Goal: Task Accomplishment & Management: Complete application form

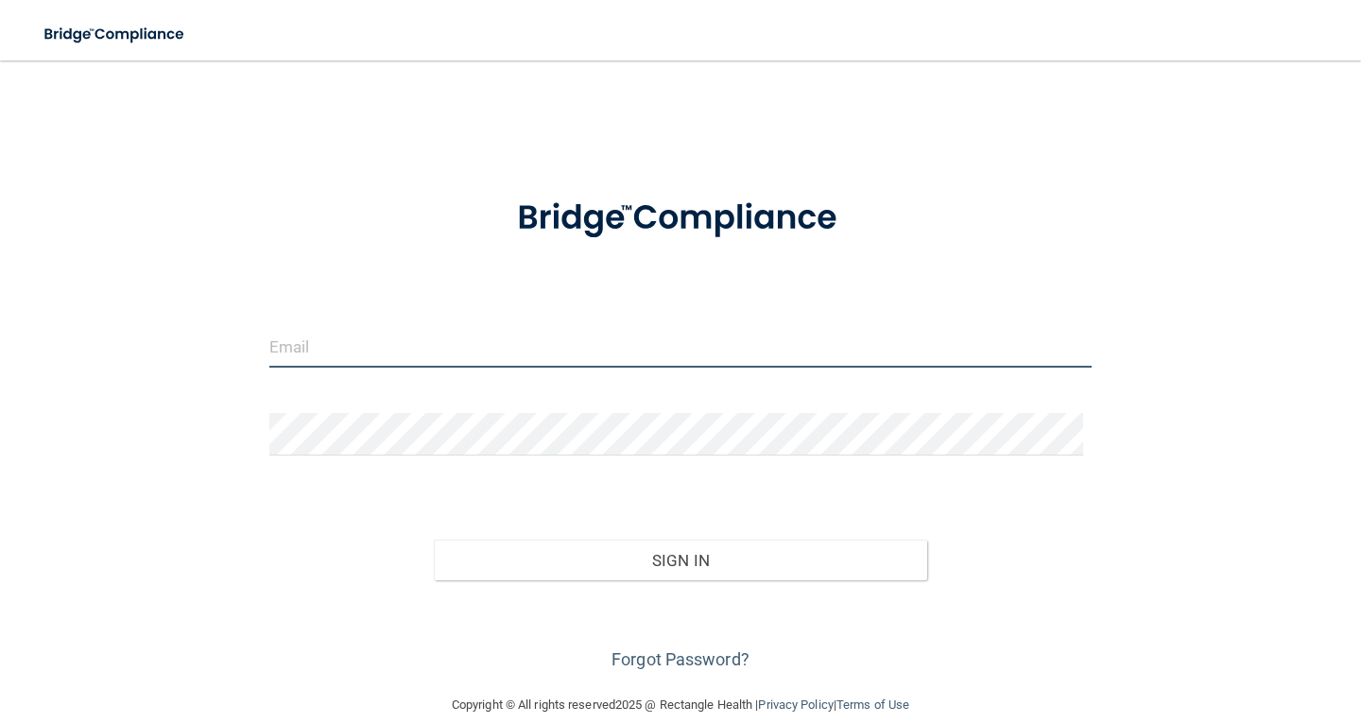
click at [480, 349] on input "email" at bounding box center [680, 346] width 823 height 43
type input "[EMAIL_ADDRESS][DOMAIN_NAME]"
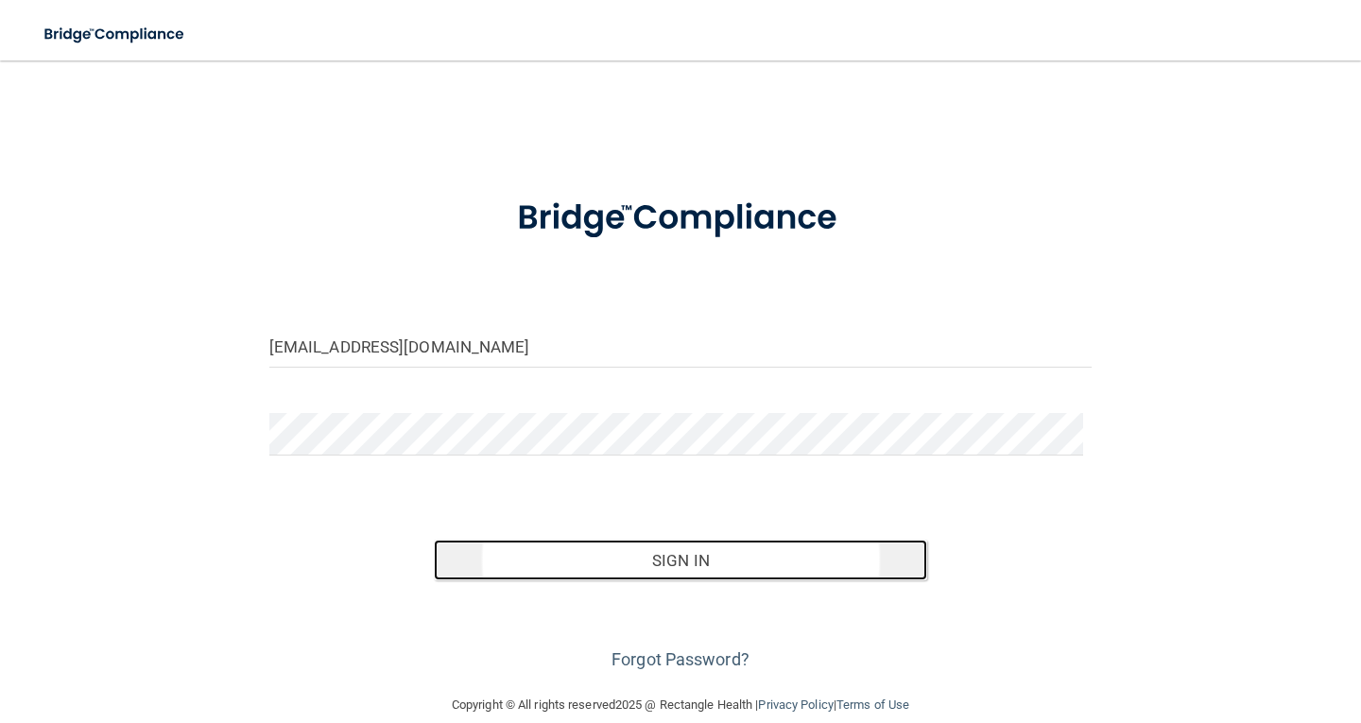
click at [660, 565] on button "Sign In" at bounding box center [681, 561] width 494 height 42
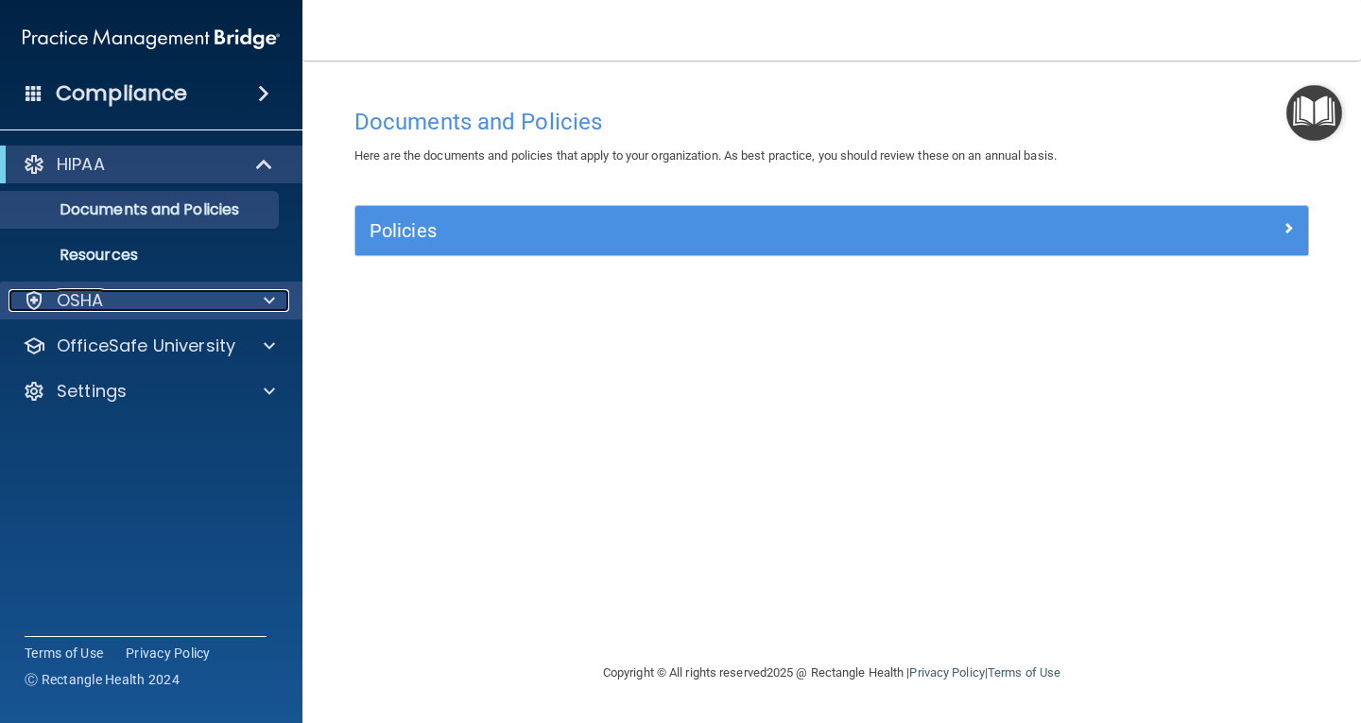
click at [271, 296] on span at bounding box center [269, 300] width 11 height 23
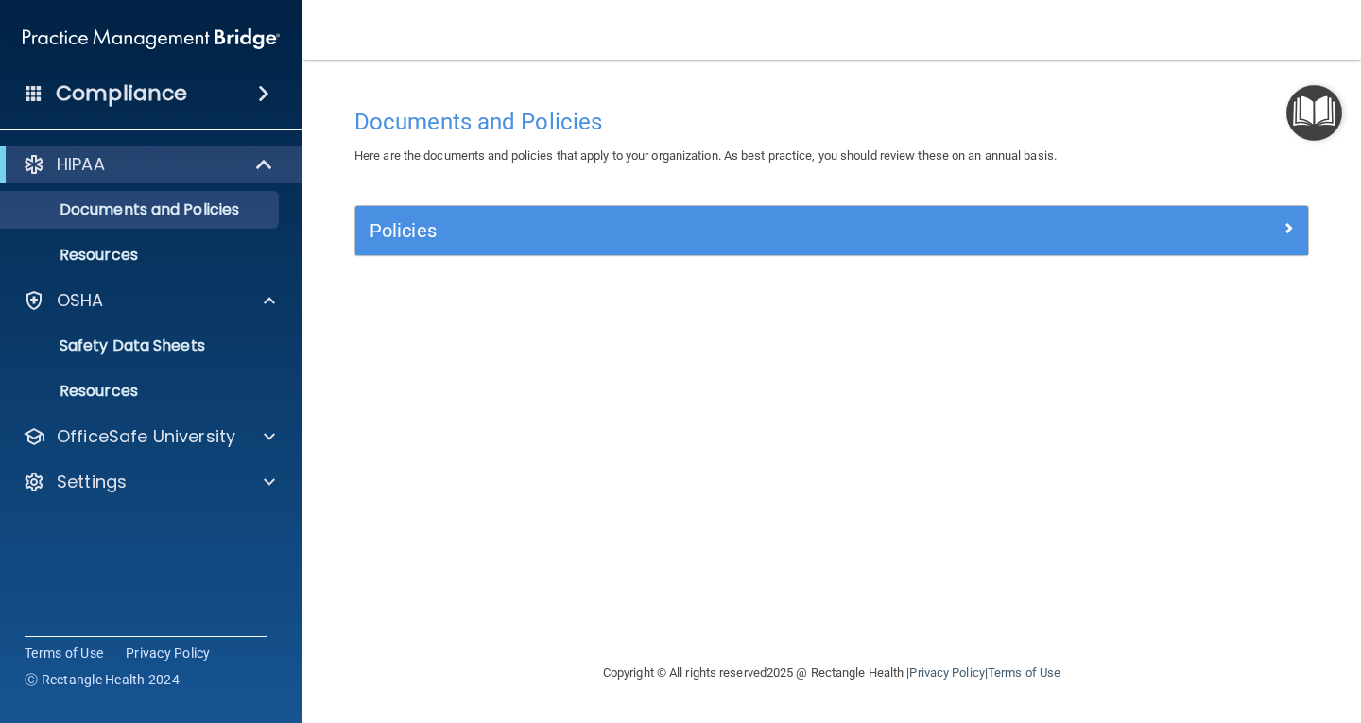
click at [264, 93] on span at bounding box center [263, 93] width 11 height 23
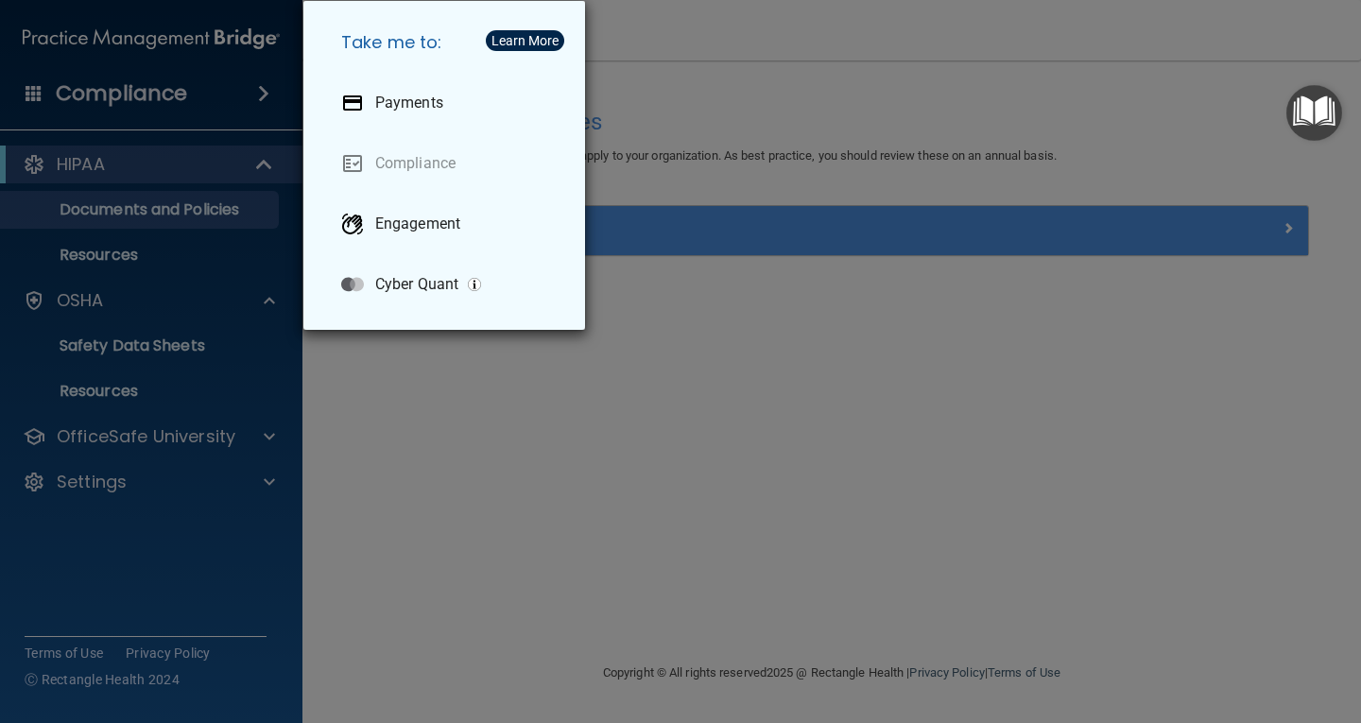
click at [150, 165] on div "Take me to: Payments Compliance Engagement Cyber Quant" at bounding box center [680, 361] width 1361 height 723
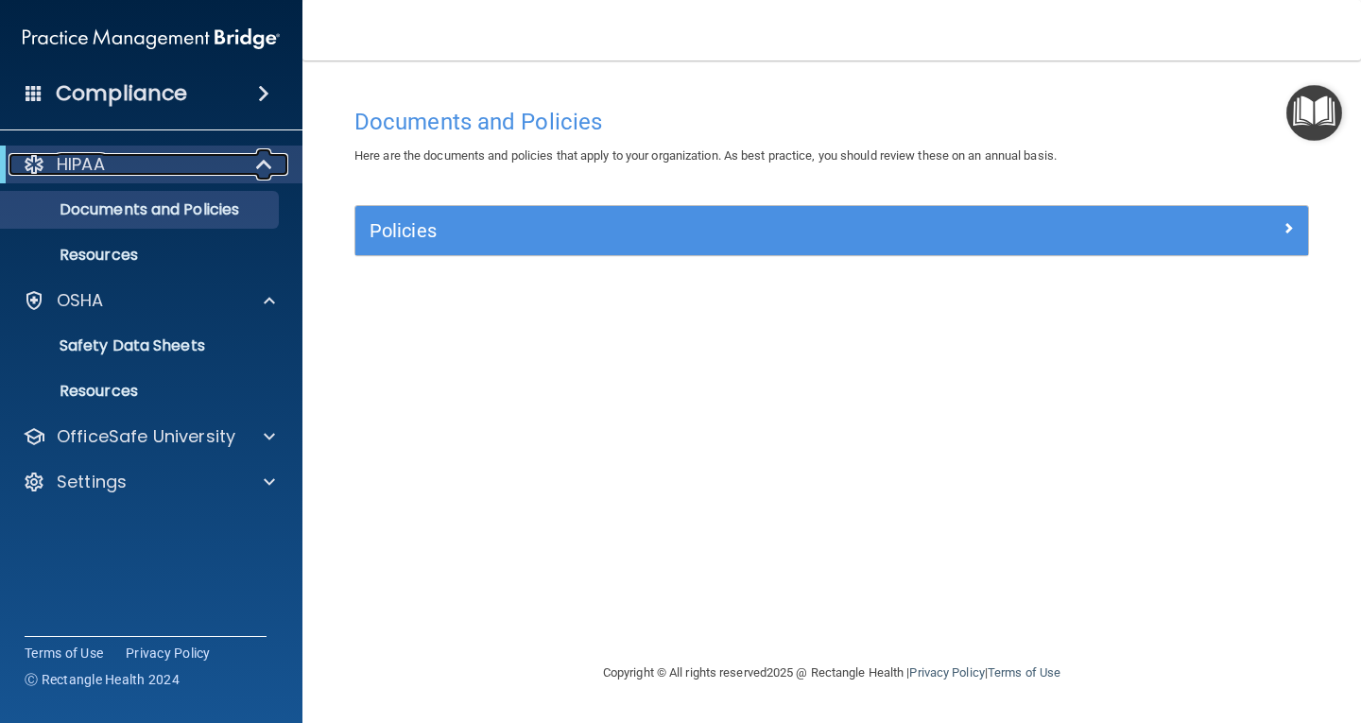
click at [265, 164] on span at bounding box center [266, 164] width 16 height 23
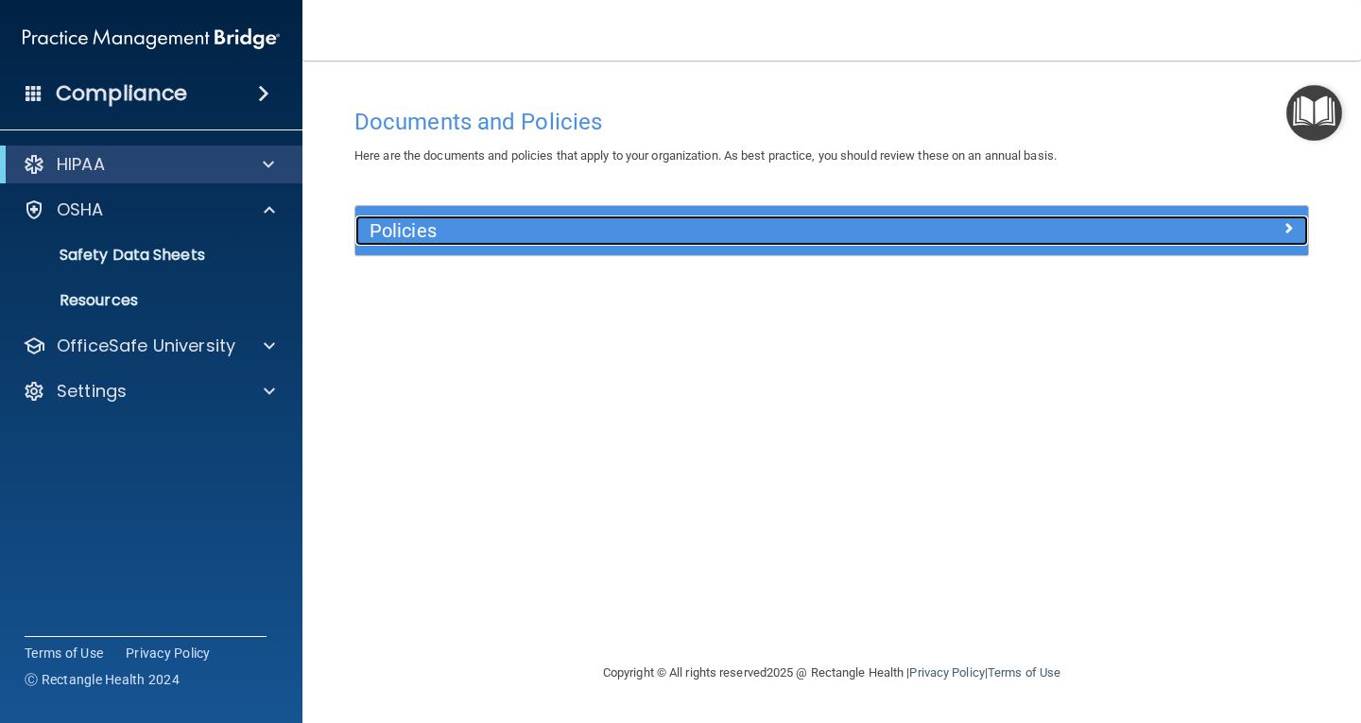
click at [489, 238] on h5 "Policies" at bounding box center [713, 230] width 686 height 21
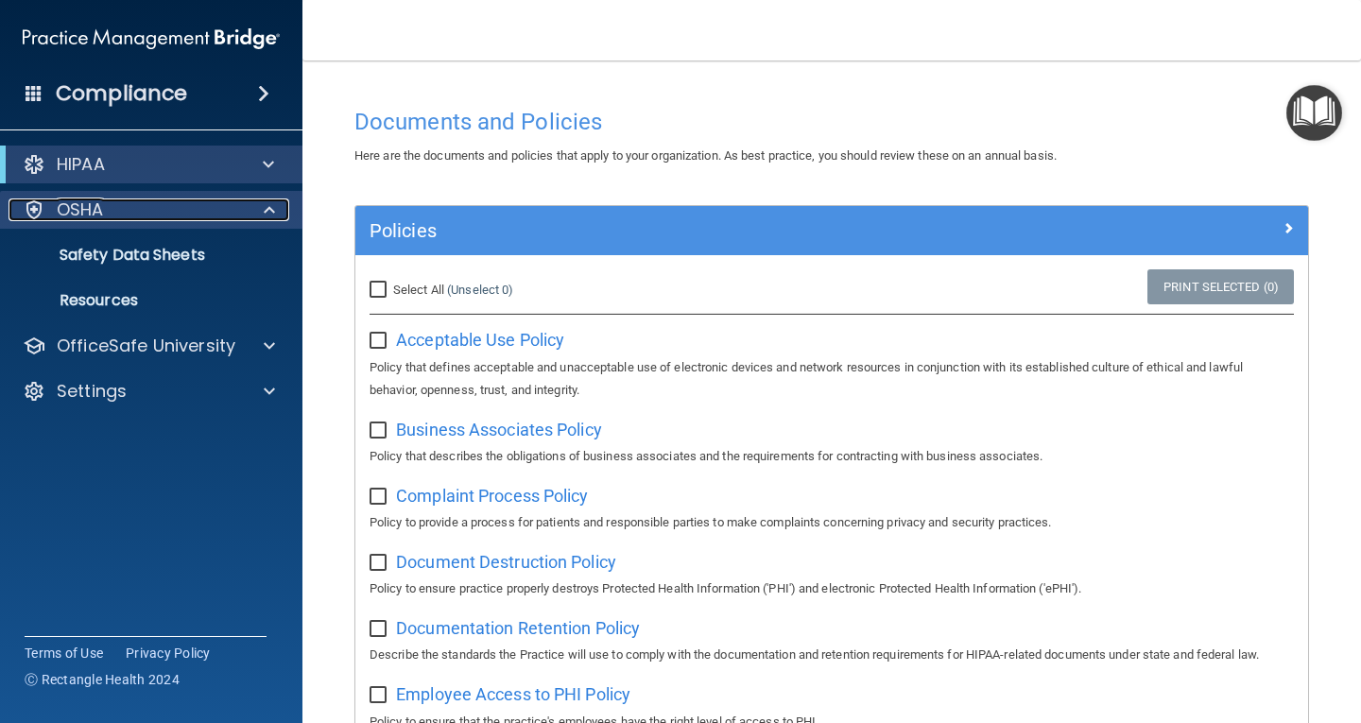
click at [50, 215] on div "OSHA" at bounding box center [126, 210] width 234 height 23
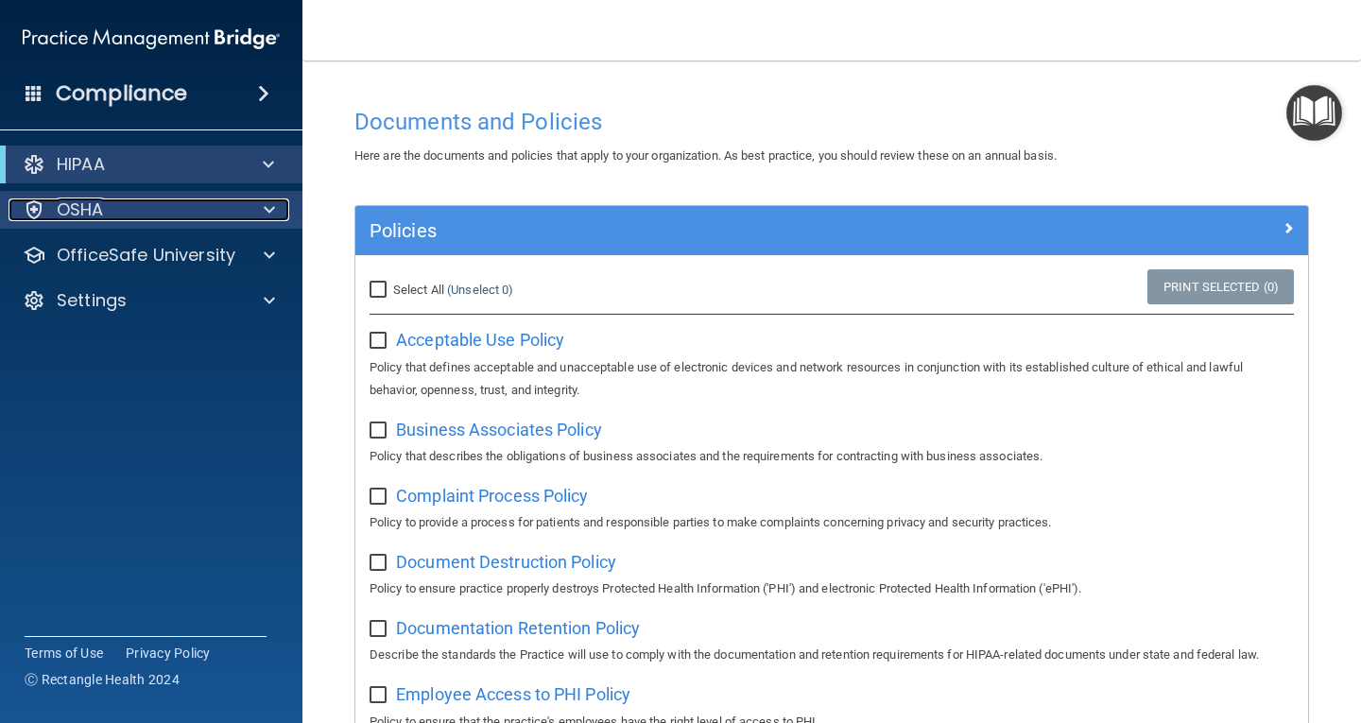
click at [52, 213] on div "OSHA" at bounding box center [126, 210] width 234 height 23
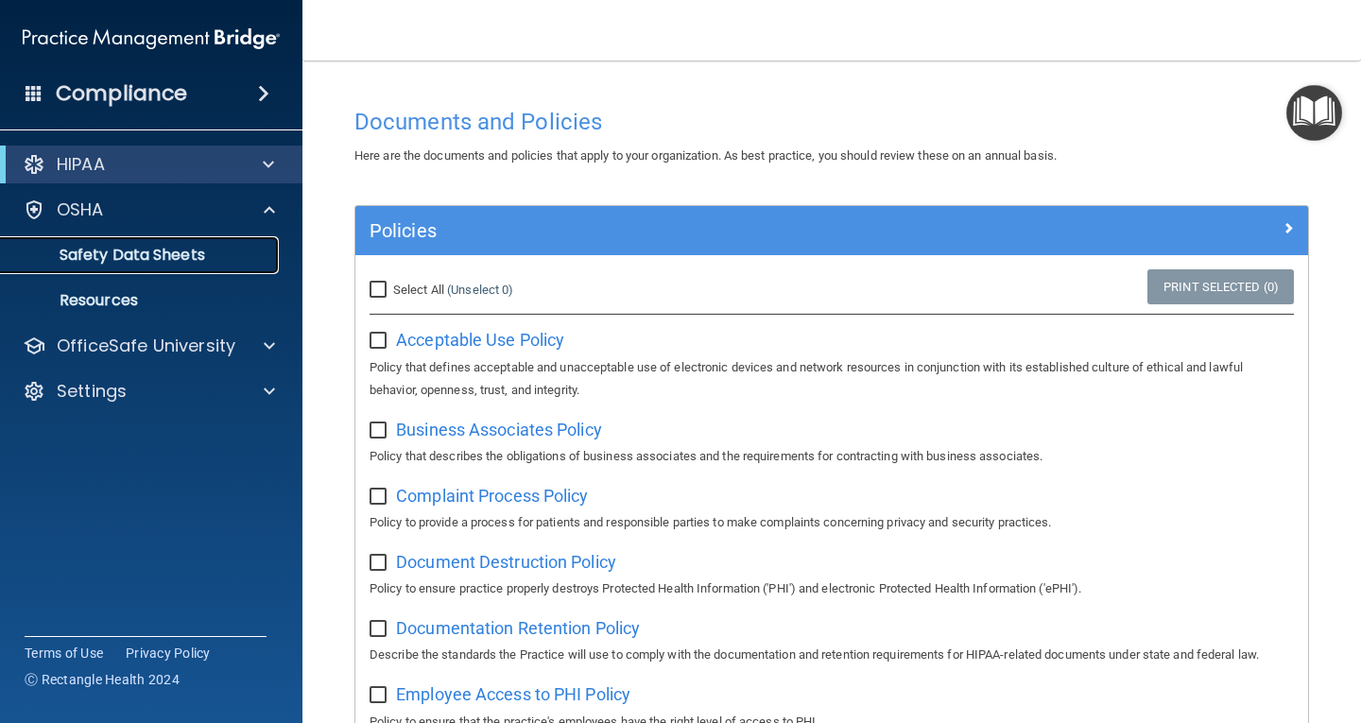
click at [79, 250] on p "Safety Data Sheets" at bounding box center [141, 255] width 258 height 19
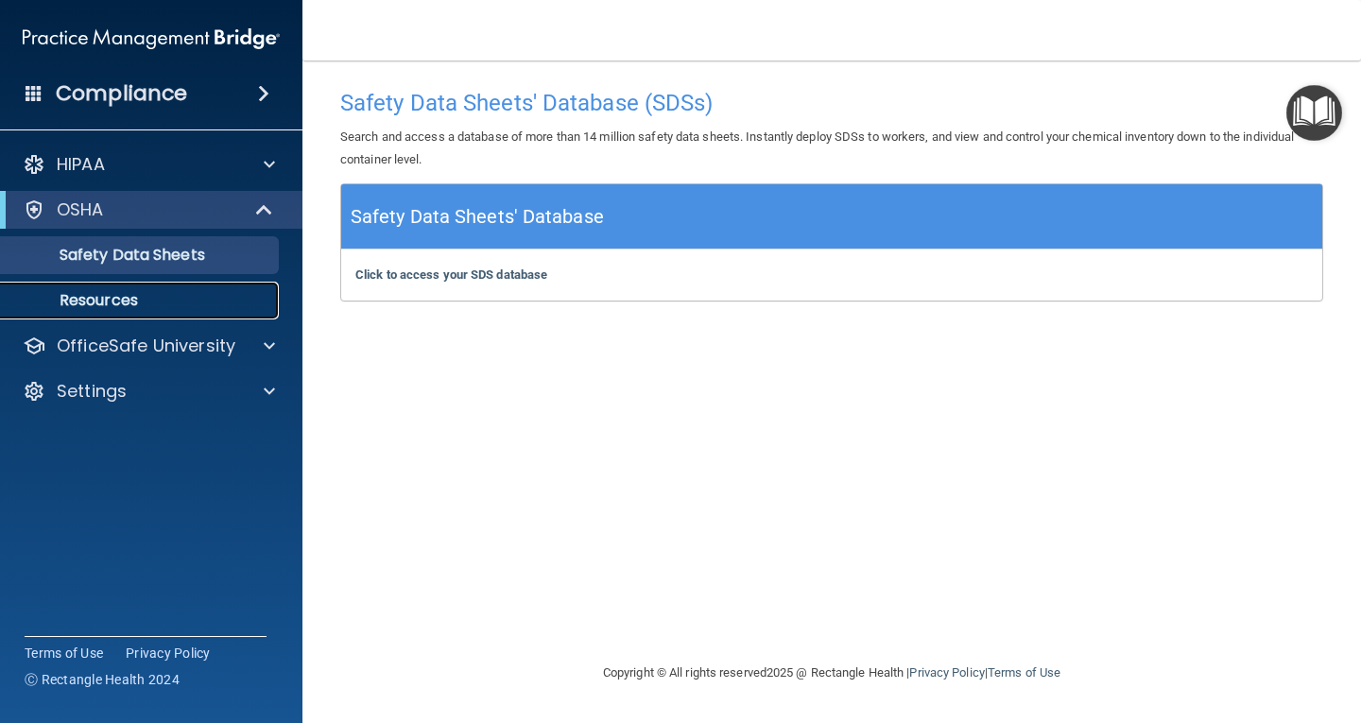
click at [99, 299] on p "Resources" at bounding box center [141, 300] width 258 height 19
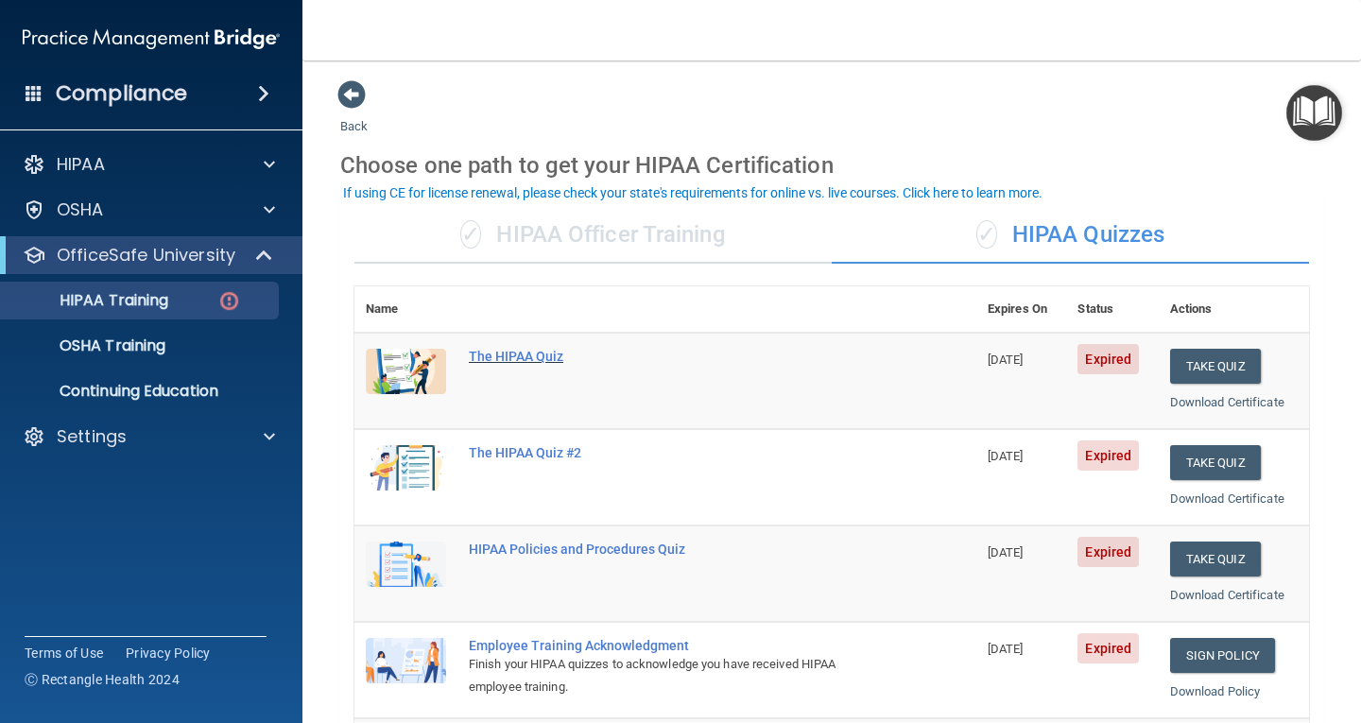
click at [514, 350] on div "The HIPAA Quiz" at bounding box center [675, 356] width 413 height 15
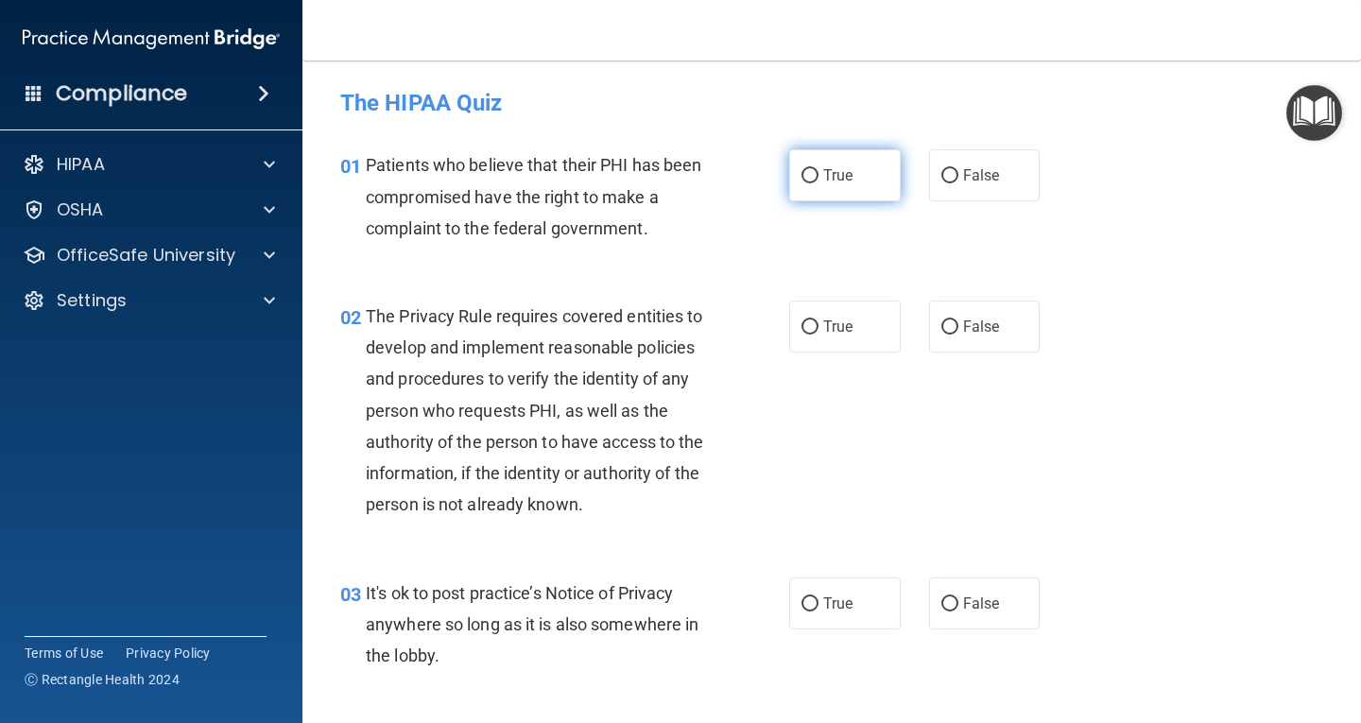
click at [809, 174] on input "True" at bounding box center [810, 176] width 17 height 14
radio input "true"
click at [802, 323] on input "True" at bounding box center [810, 328] width 17 height 14
radio input "true"
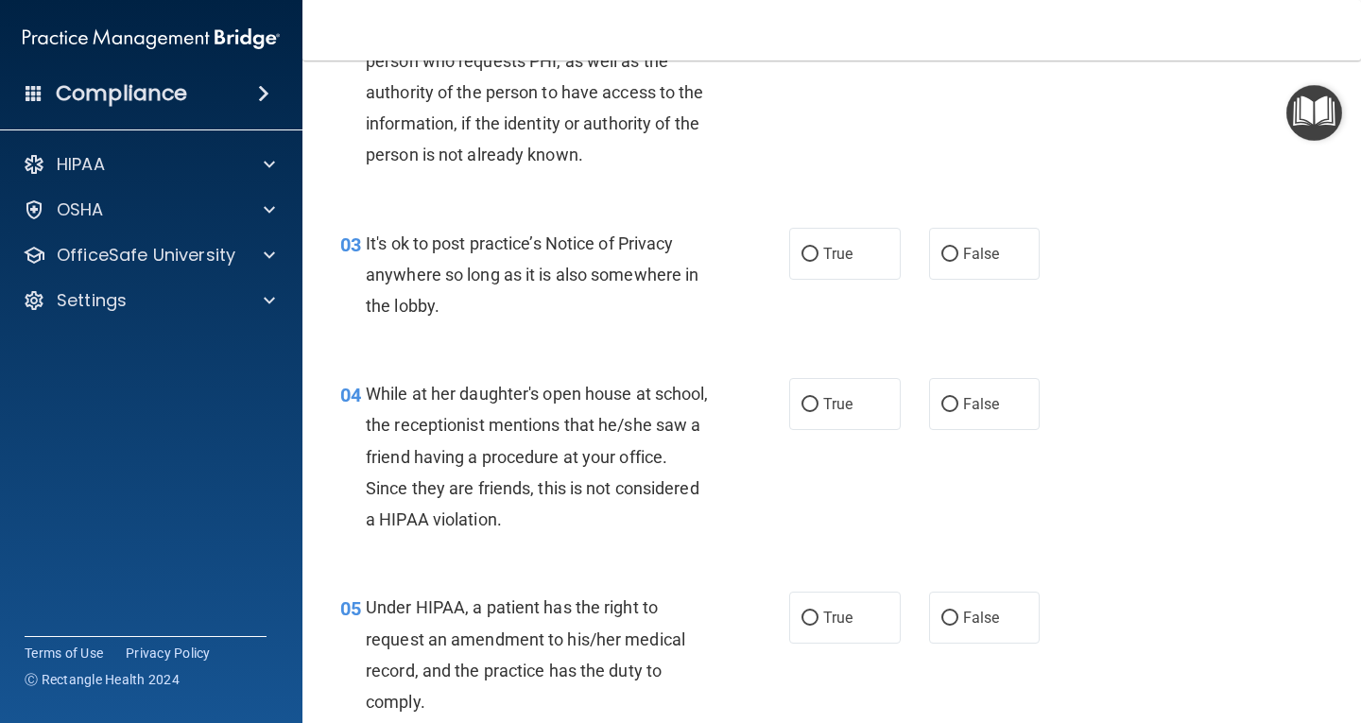
scroll to position [284, 0]
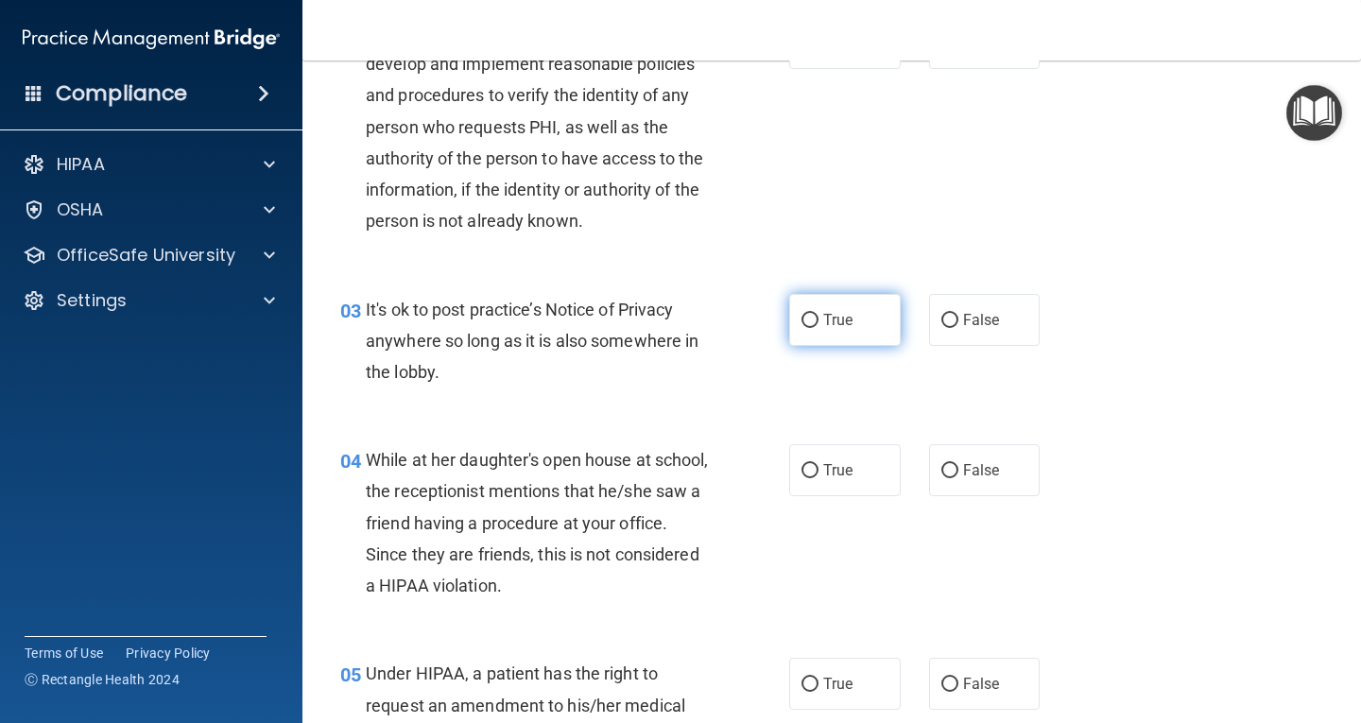
click at [802, 316] on input "True" at bounding box center [810, 321] width 17 height 14
radio input "true"
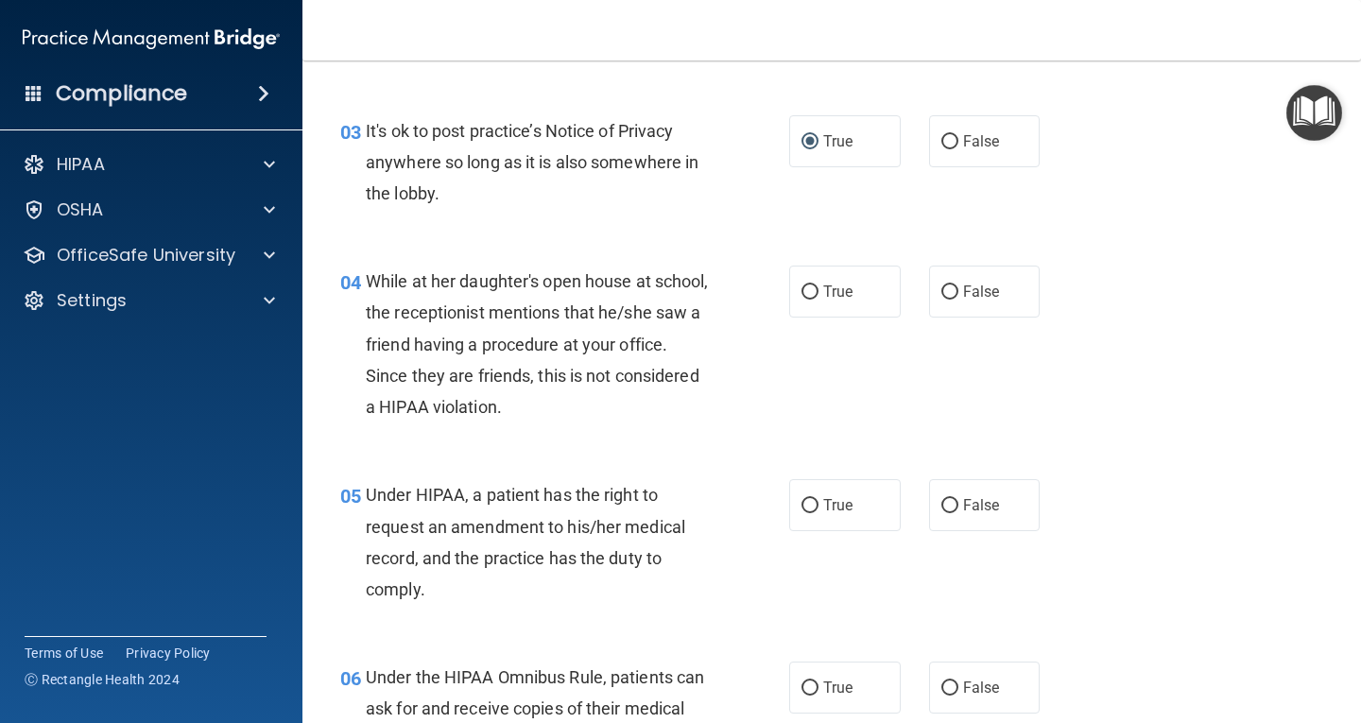
scroll to position [473, 0]
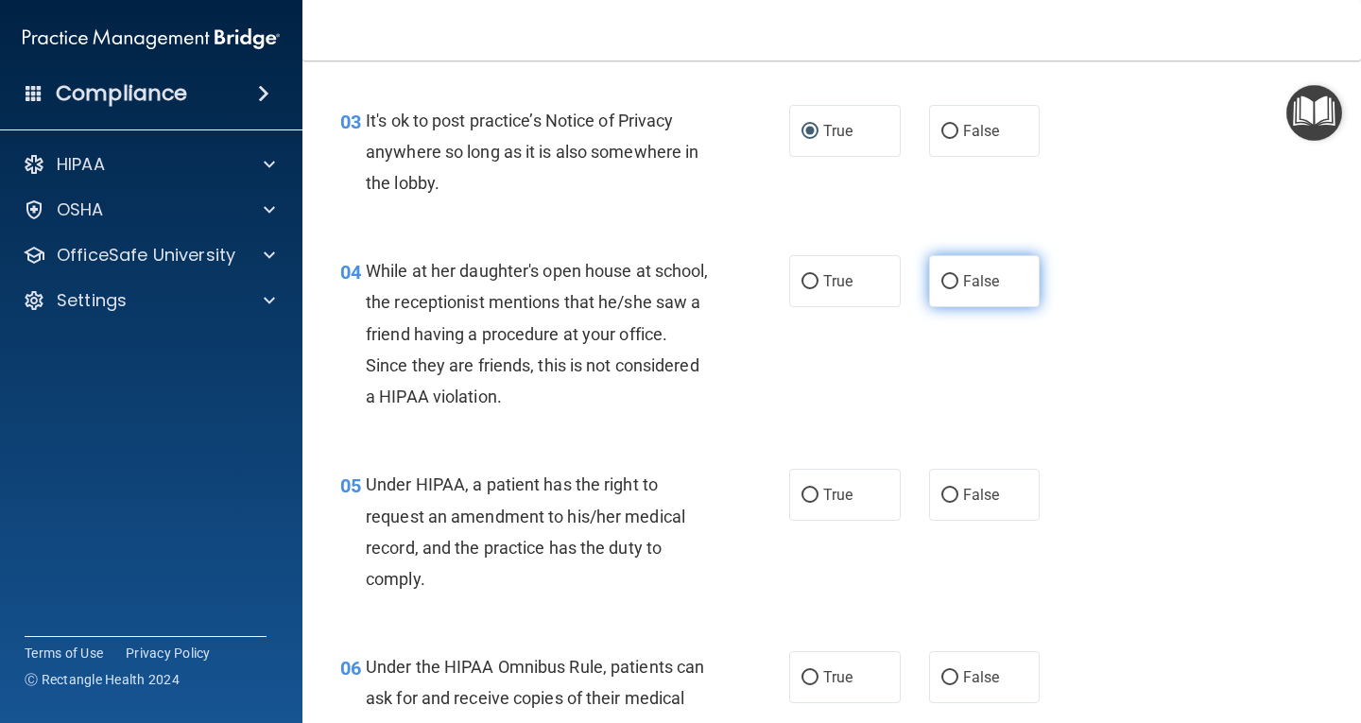
click at [945, 284] on input "False" at bounding box center [950, 282] width 17 height 14
radio input "true"
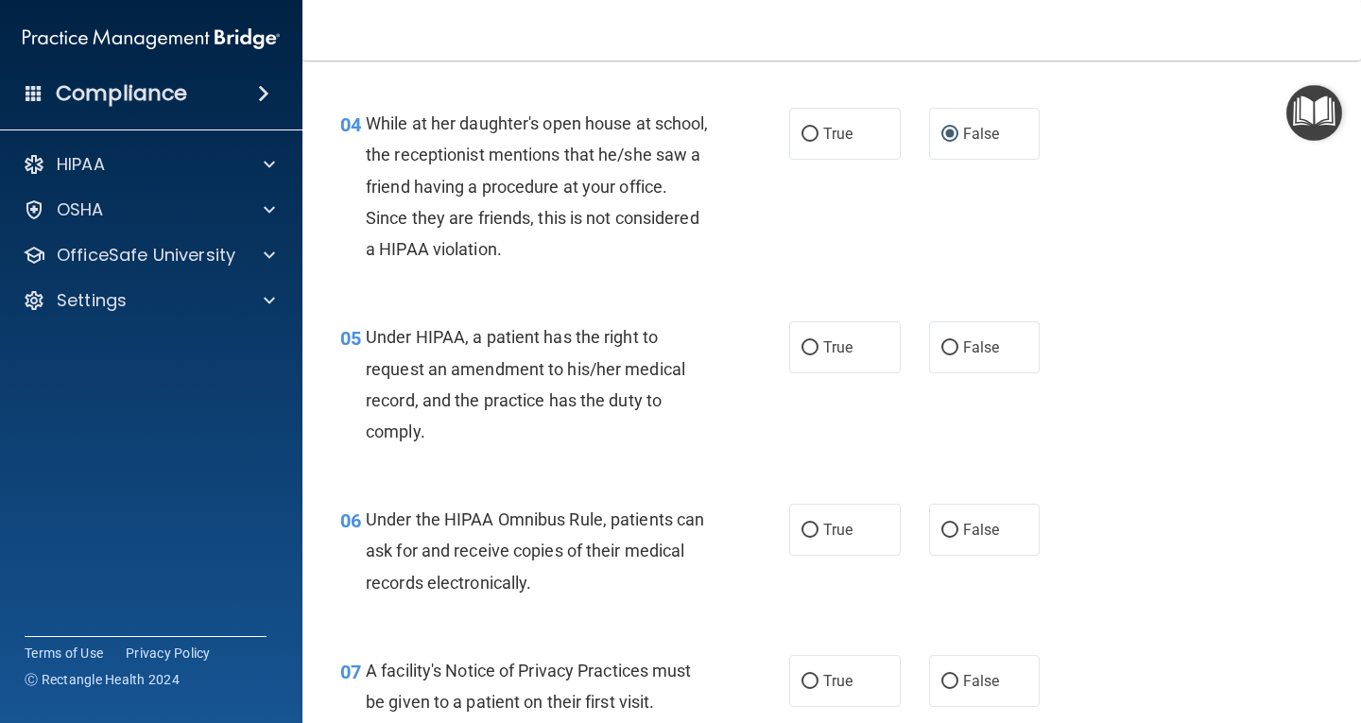
scroll to position [662, 0]
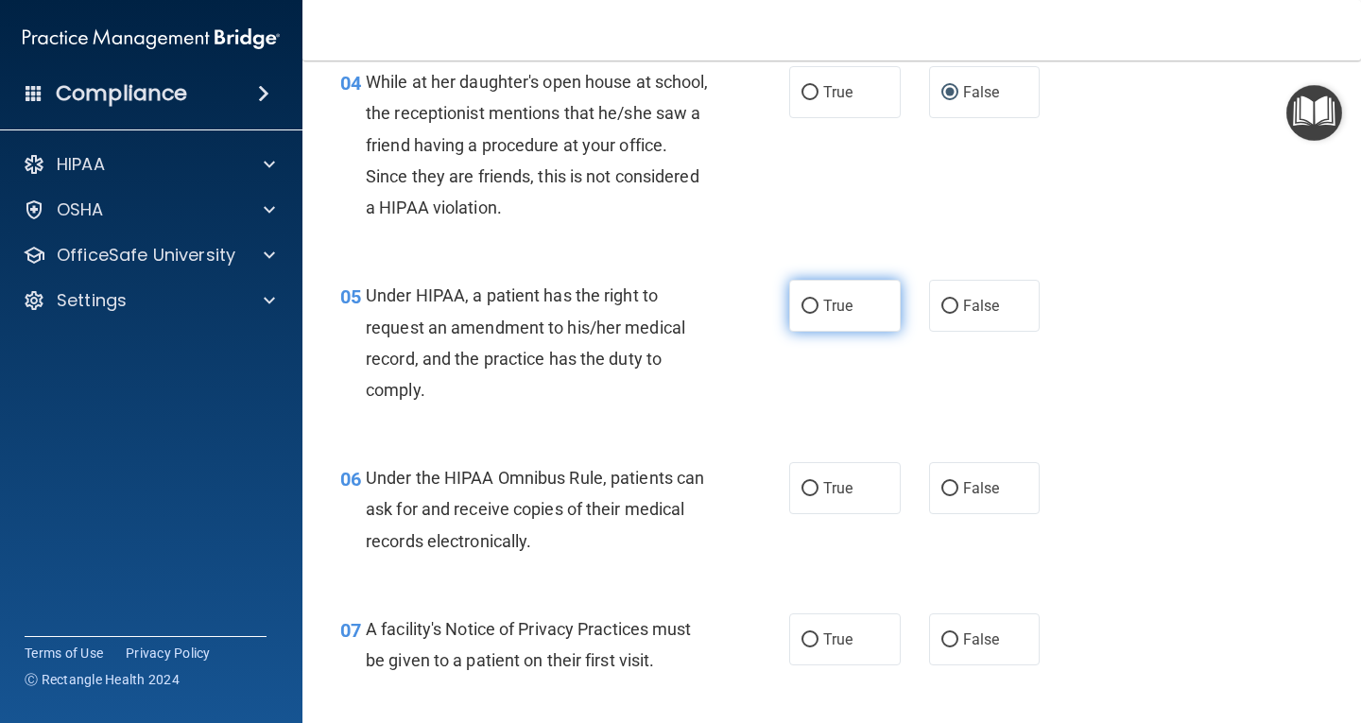
click at [802, 306] on input "True" at bounding box center [810, 307] width 17 height 14
radio input "true"
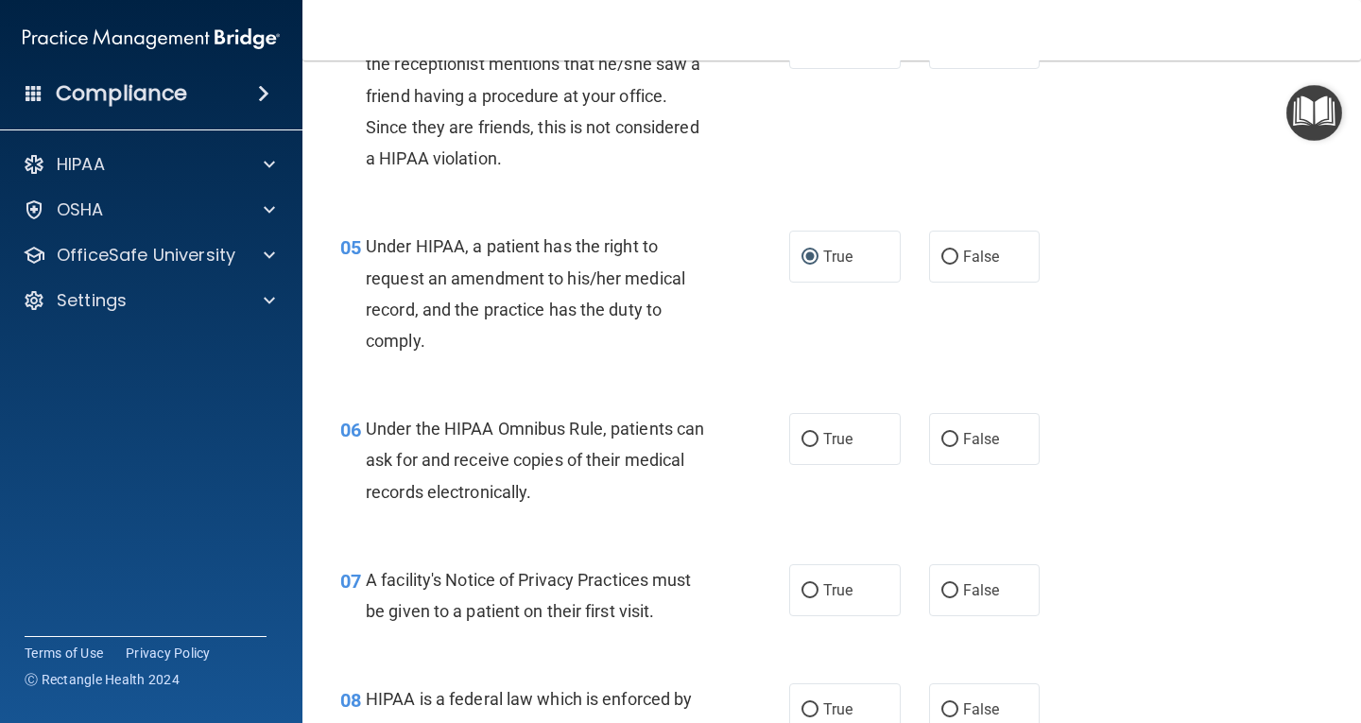
scroll to position [945, 0]
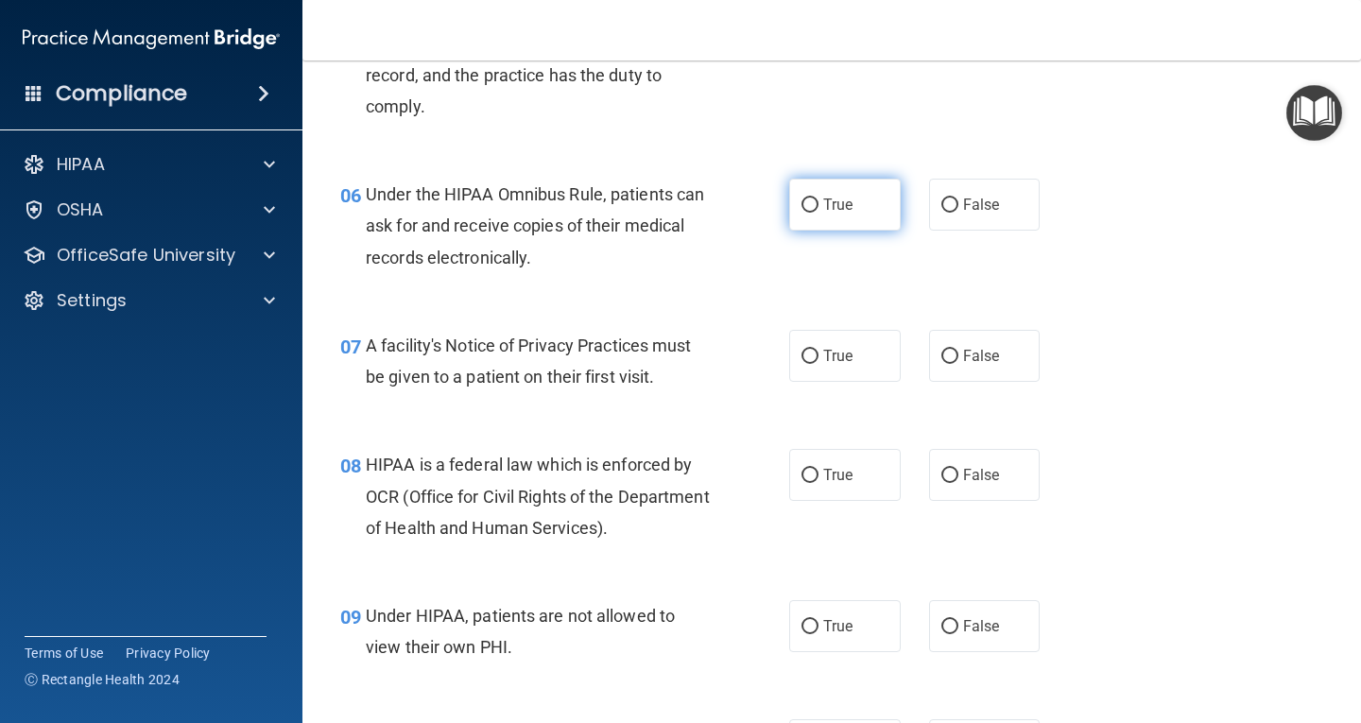
click at [808, 207] on input "True" at bounding box center [810, 206] width 17 height 14
radio input "true"
click at [807, 354] on input "True" at bounding box center [810, 357] width 17 height 14
radio input "true"
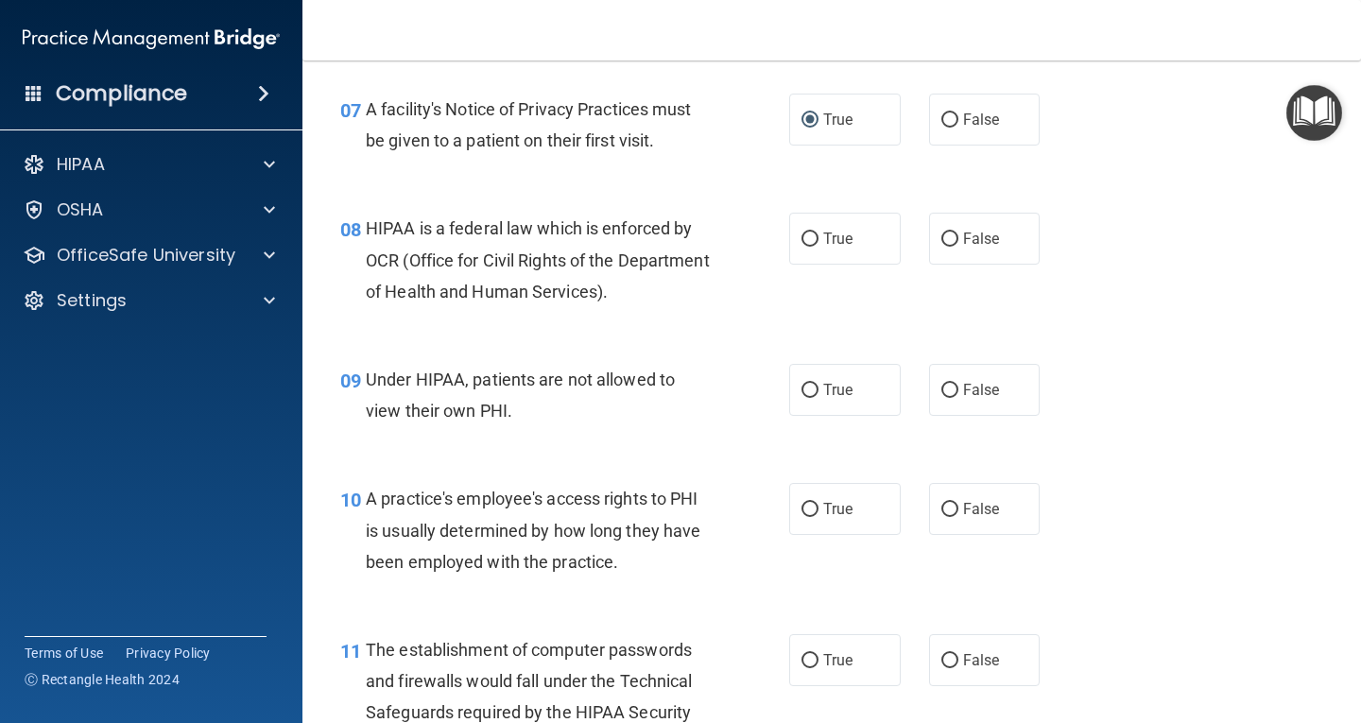
scroll to position [1229, 0]
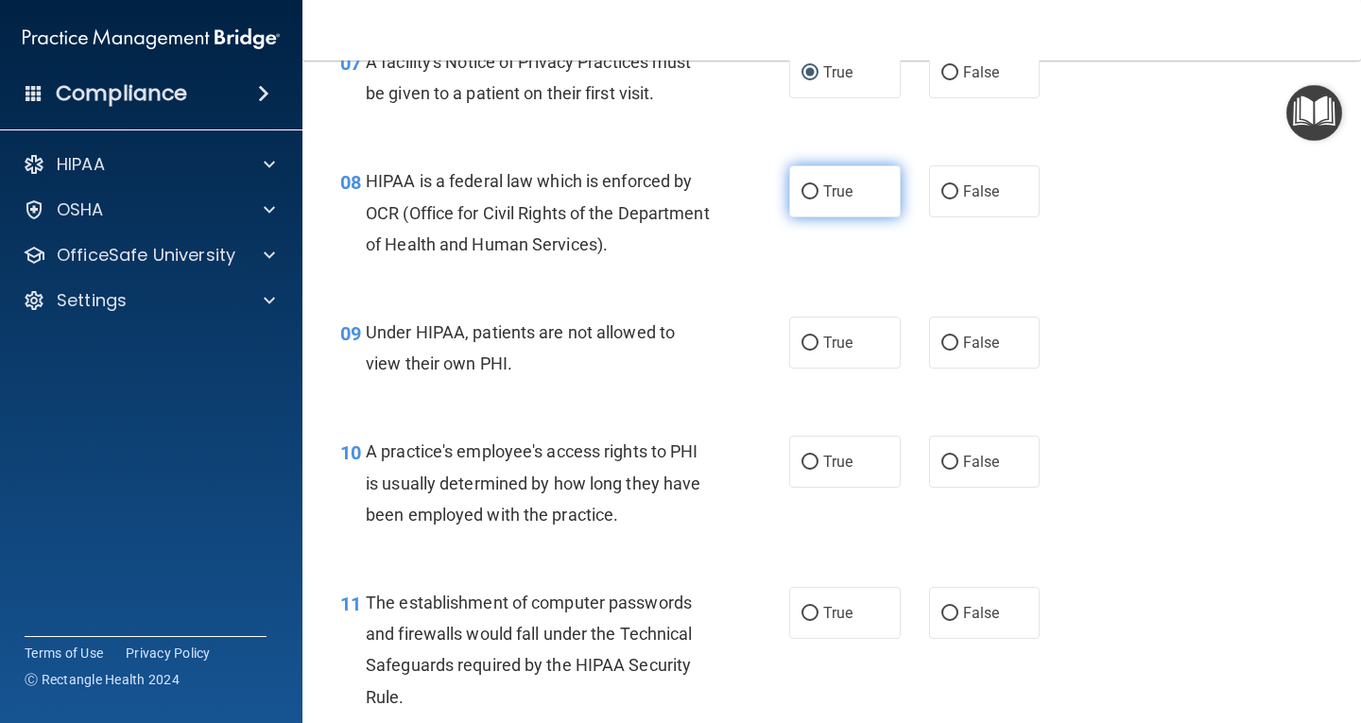
click at [823, 191] on span "True" at bounding box center [837, 191] width 29 height 18
click at [817, 191] on input "True" at bounding box center [810, 192] width 17 height 14
radio input "true"
click at [952, 340] on label "False" at bounding box center [985, 343] width 112 height 52
click at [952, 340] on input "False" at bounding box center [950, 344] width 17 height 14
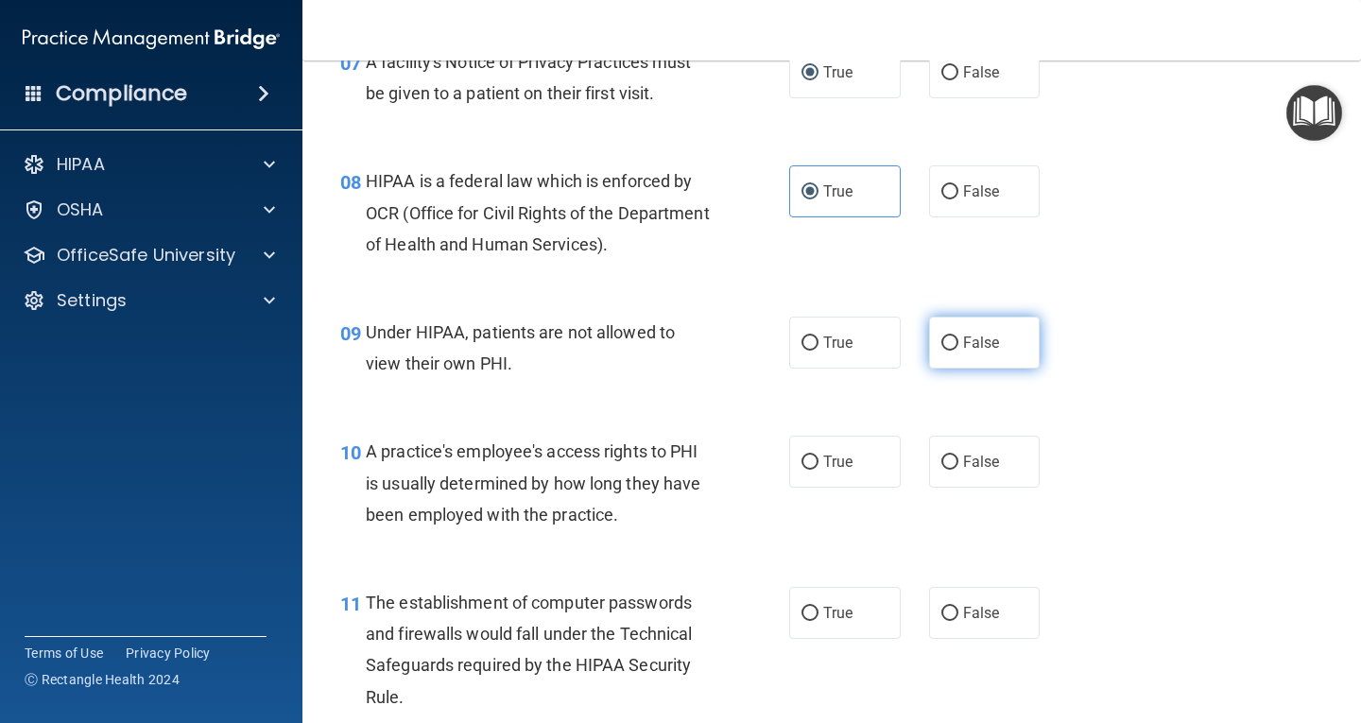
radio input "true"
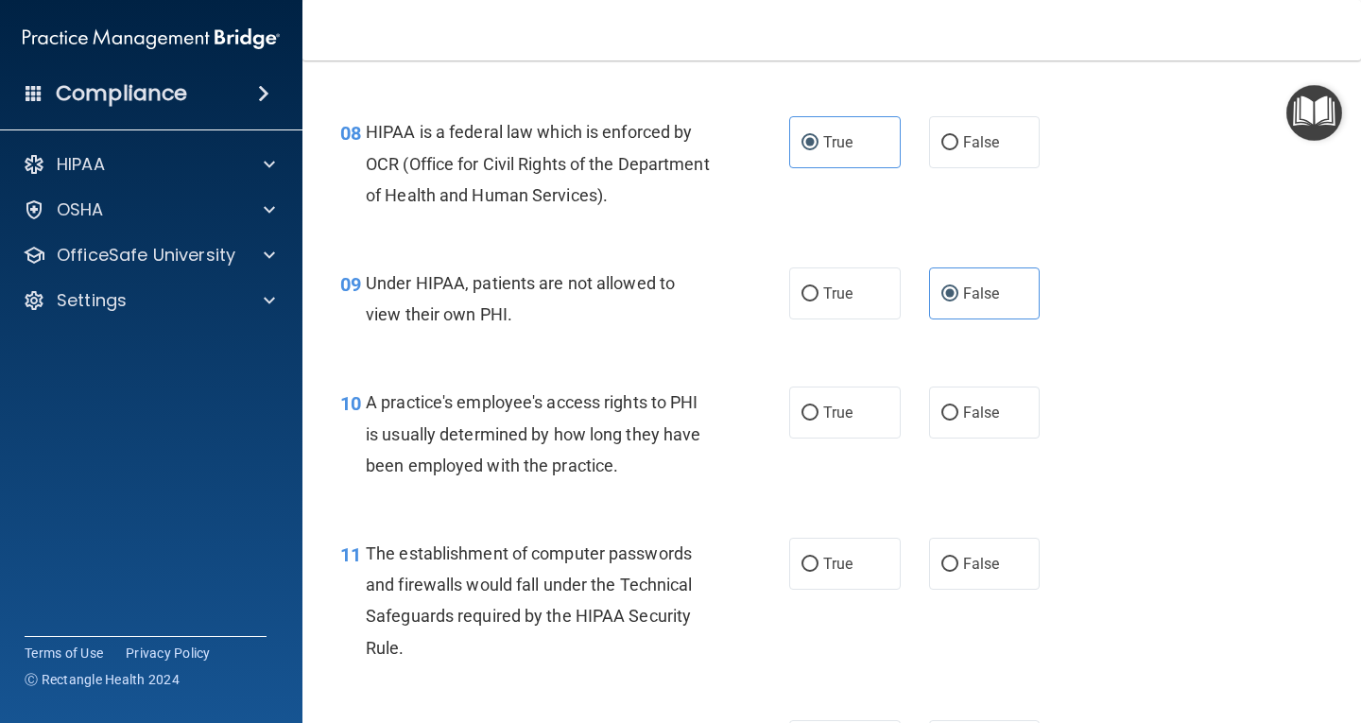
scroll to position [1324, 0]
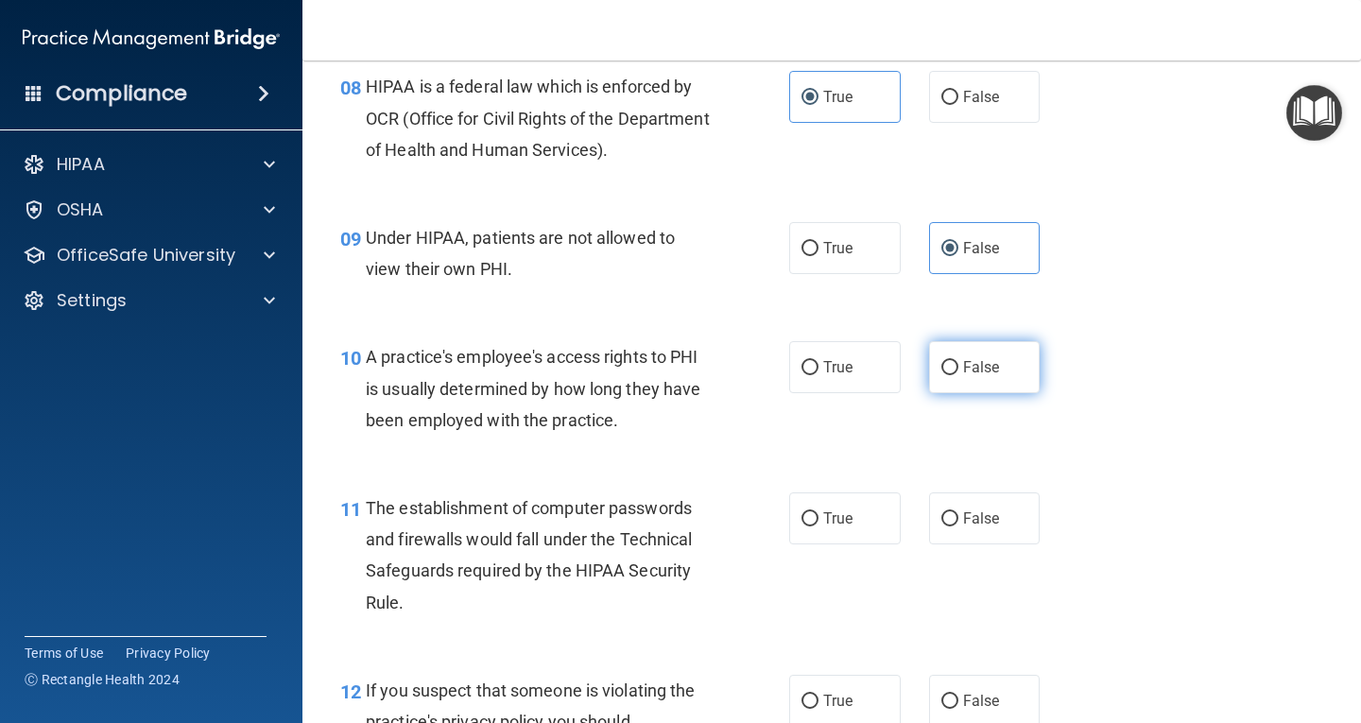
click at [946, 366] on input "False" at bounding box center [950, 368] width 17 height 14
radio input "true"
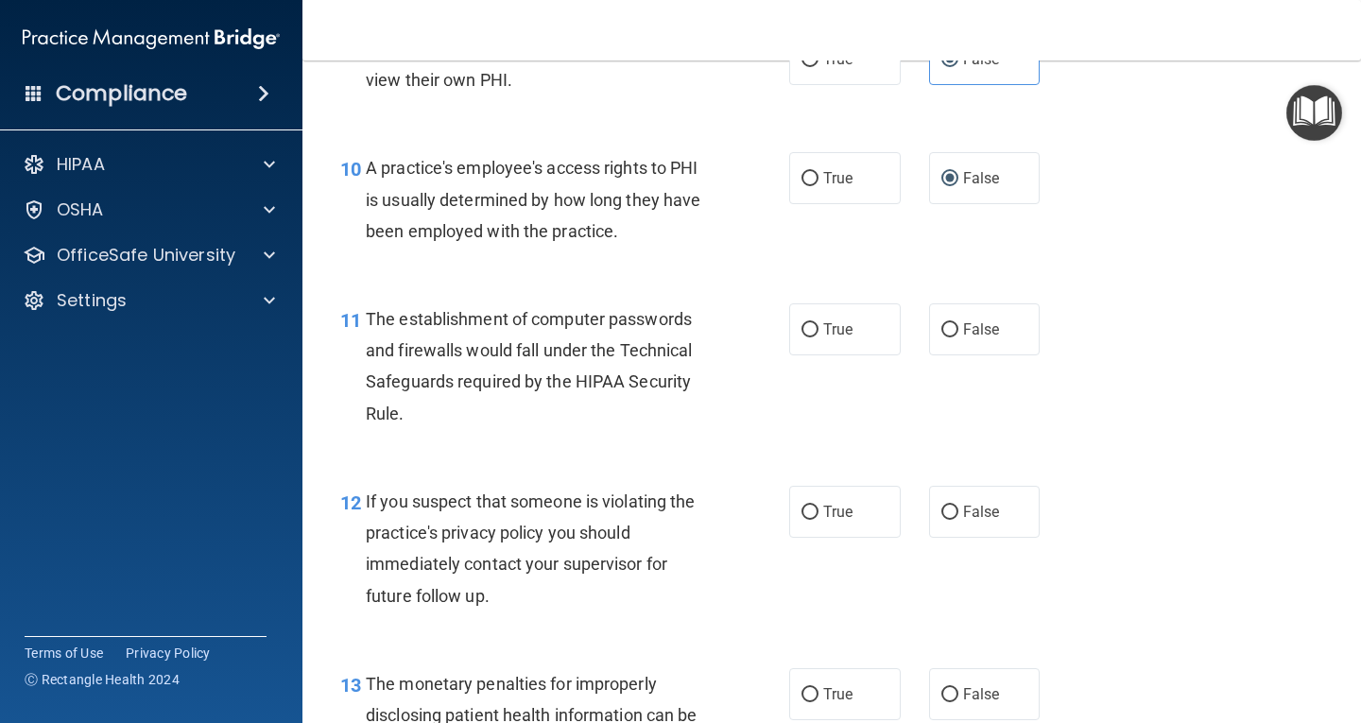
scroll to position [1607, 0]
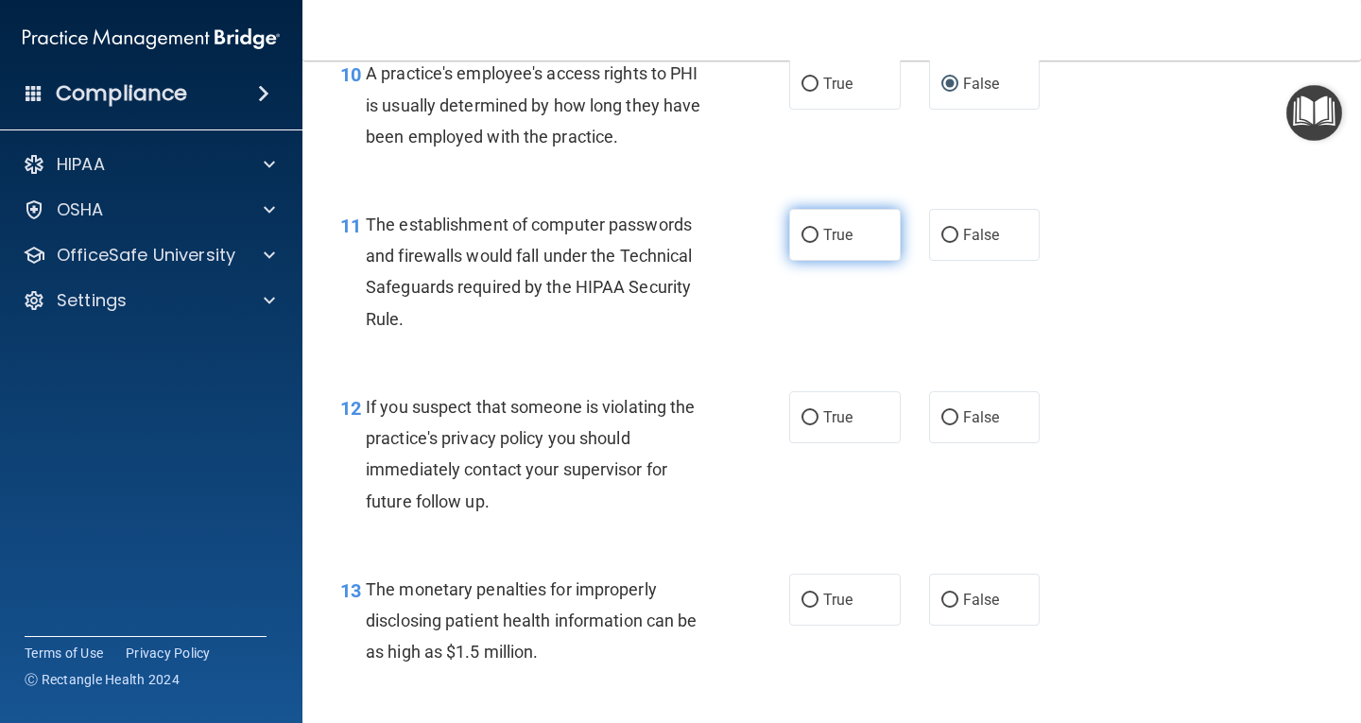
click at [806, 242] on input "True" at bounding box center [810, 236] width 17 height 14
radio input "true"
click at [805, 419] on input "True" at bounding box center [810, 418] width 17 height 14
radio input "true"
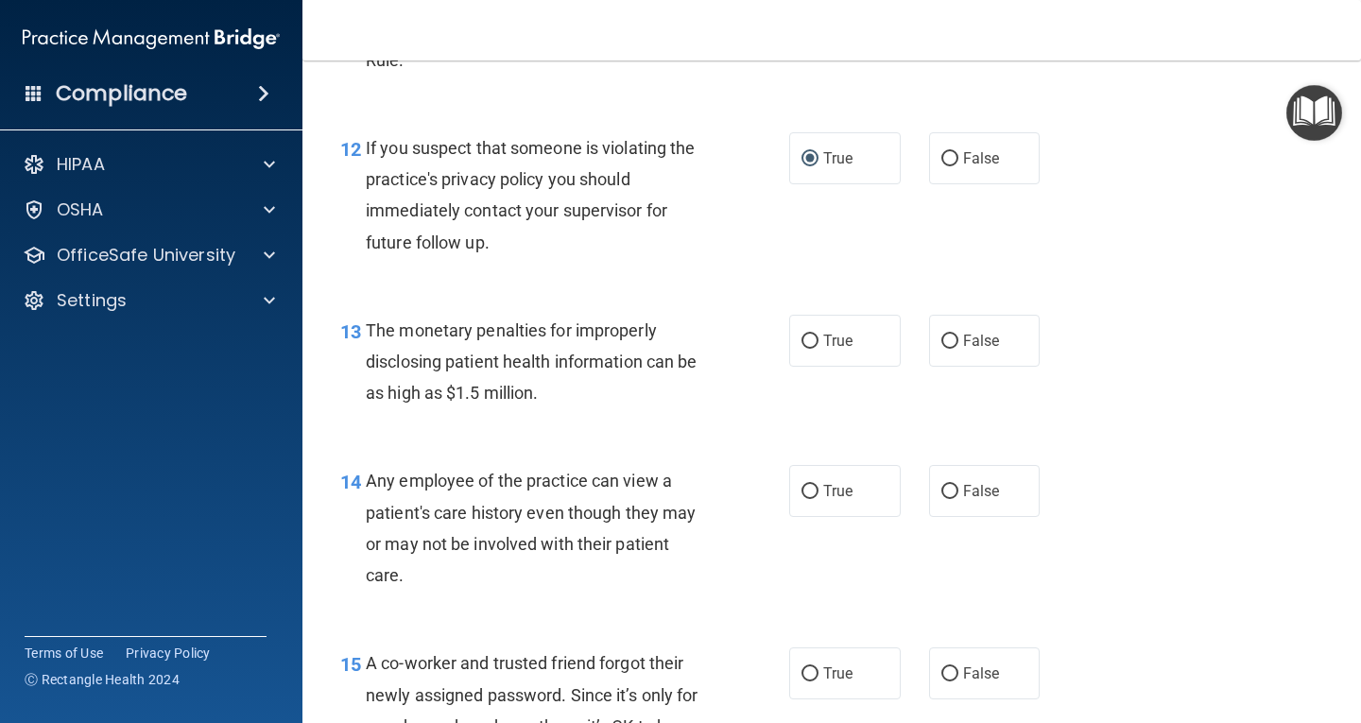
scroll to position [1891, 0]
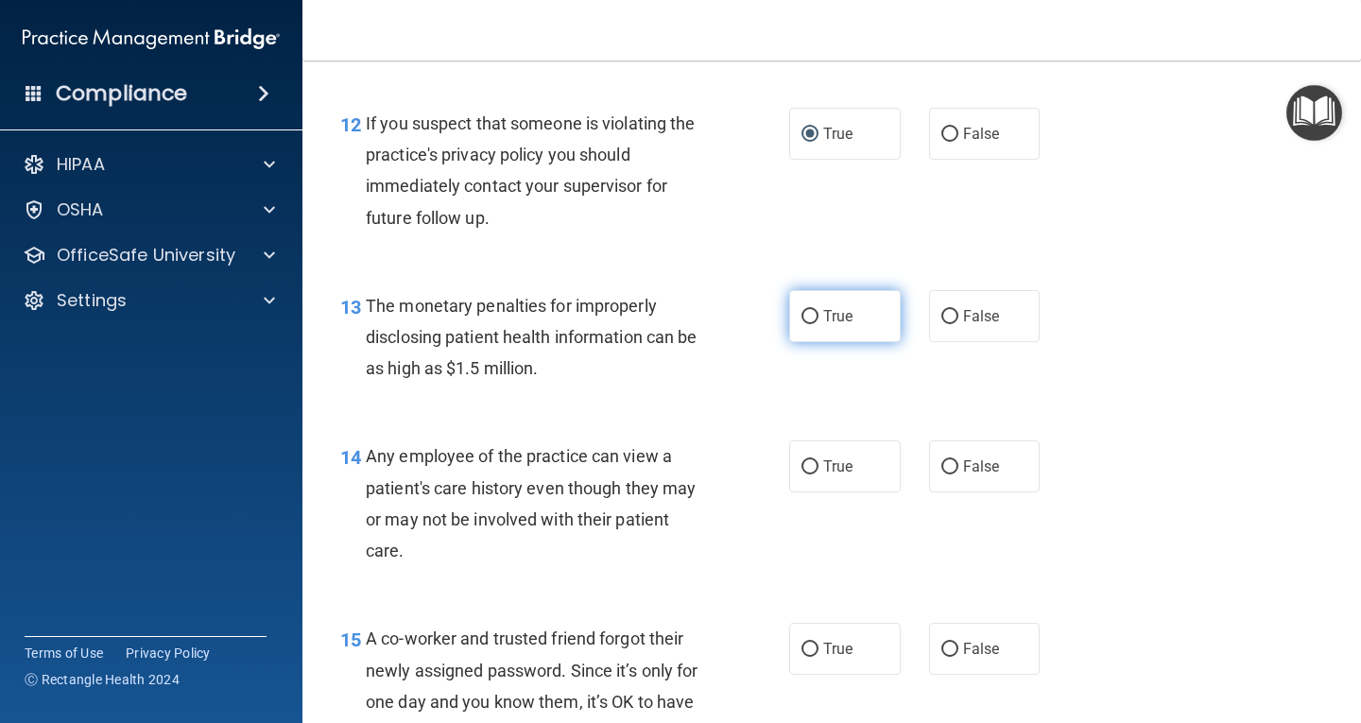
click at [804, 315] on input "True" at bounding box center [810, 317] width 17 height 14
radio input "true"
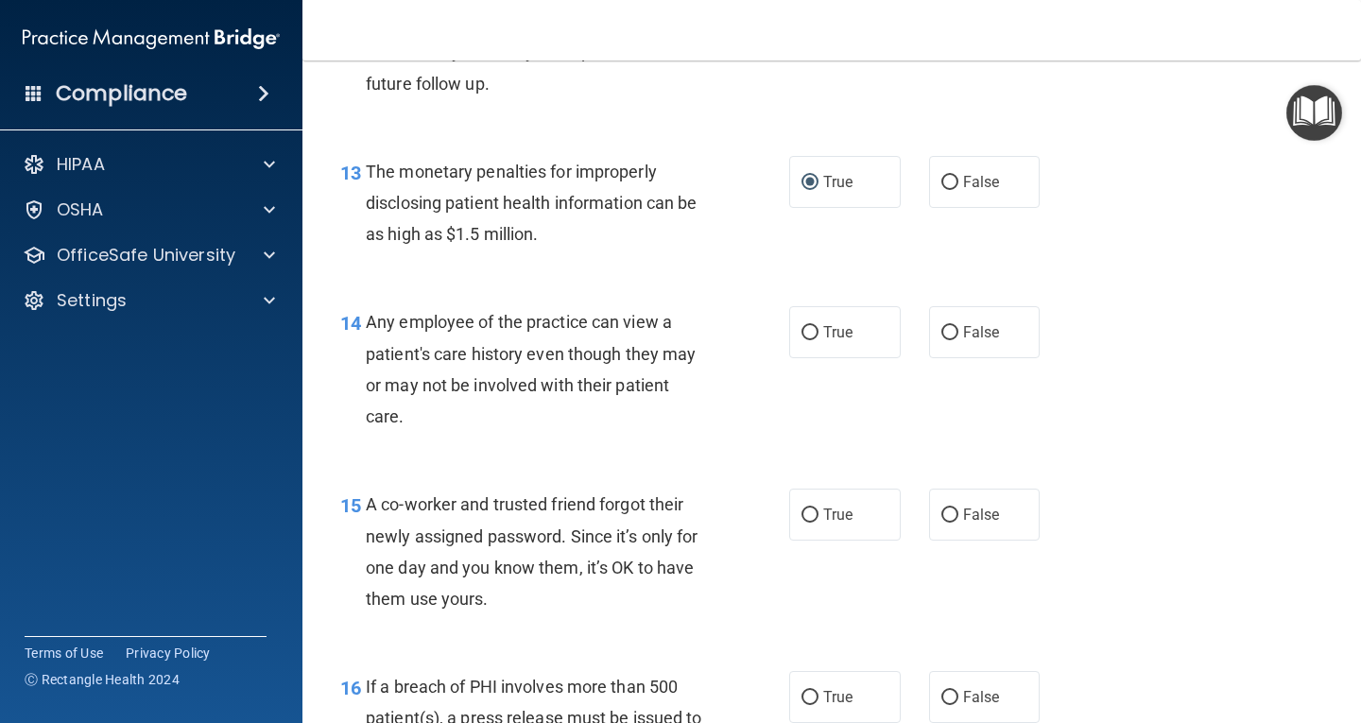
scroll to position [2080, 0]
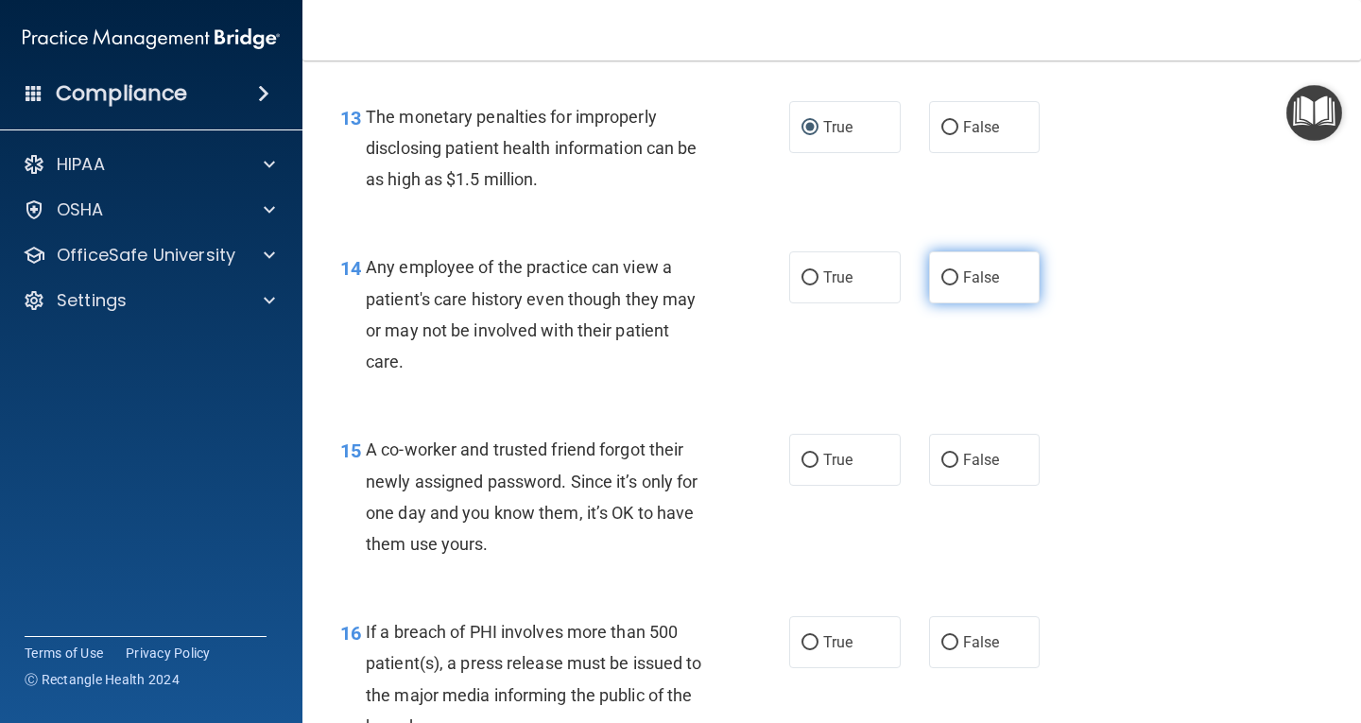
click at [942, 276] on input "False" at bounding box center [950, 278] width 17 height 14
radio input "true"
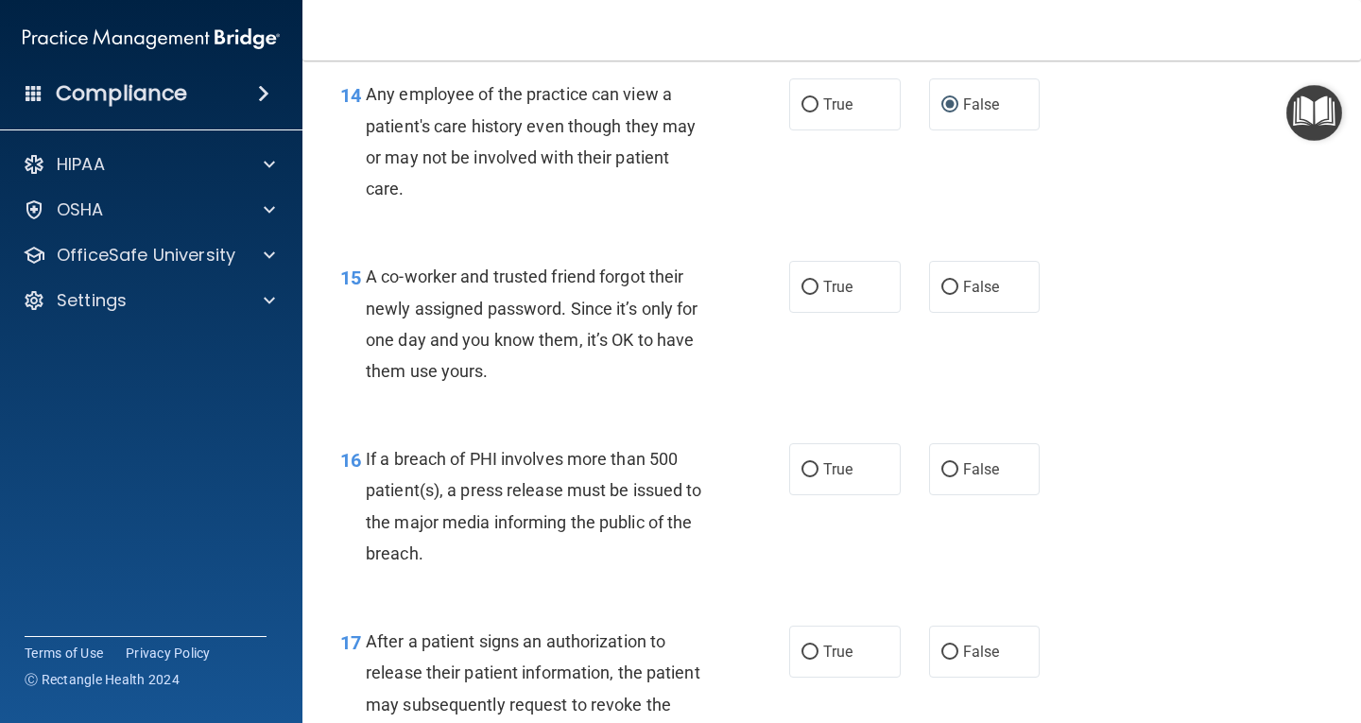
scroll to position [2269, 0]
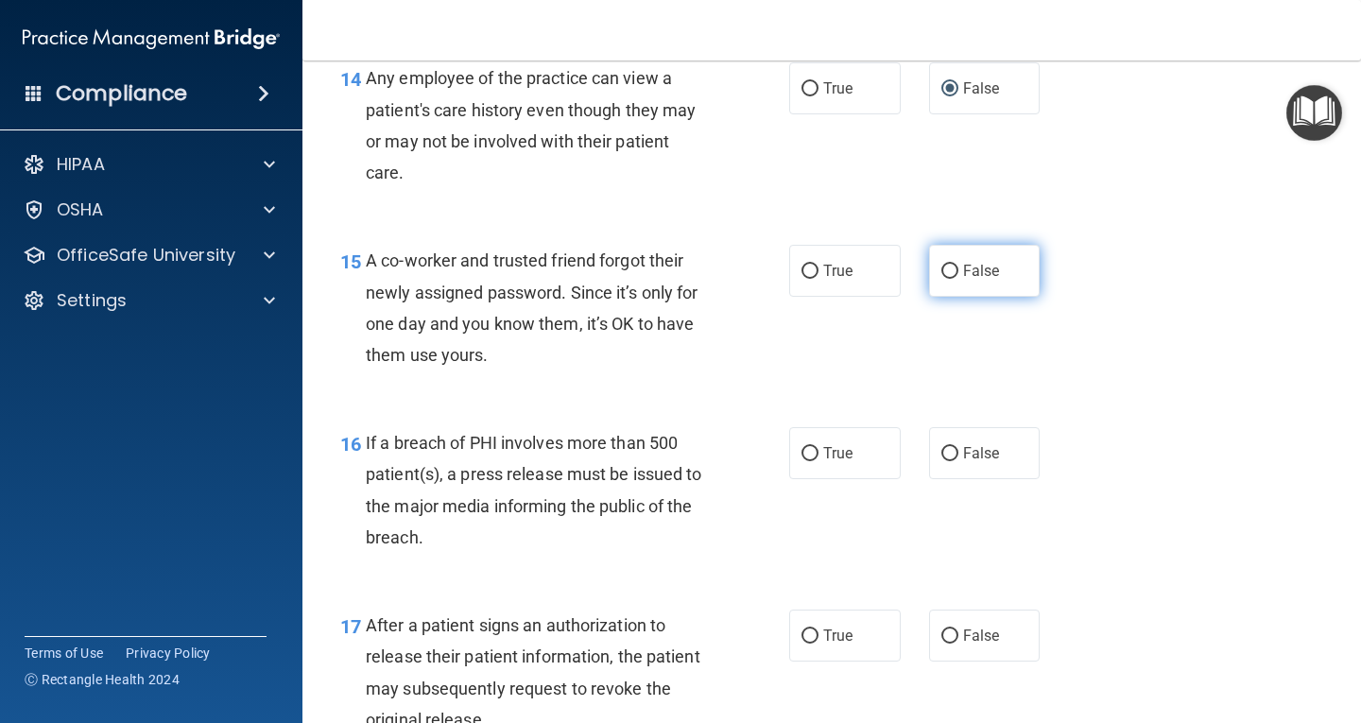
click at [942, 275] on input "False" at bounding box center [950, 272] width 17 height 14
radio input "true"
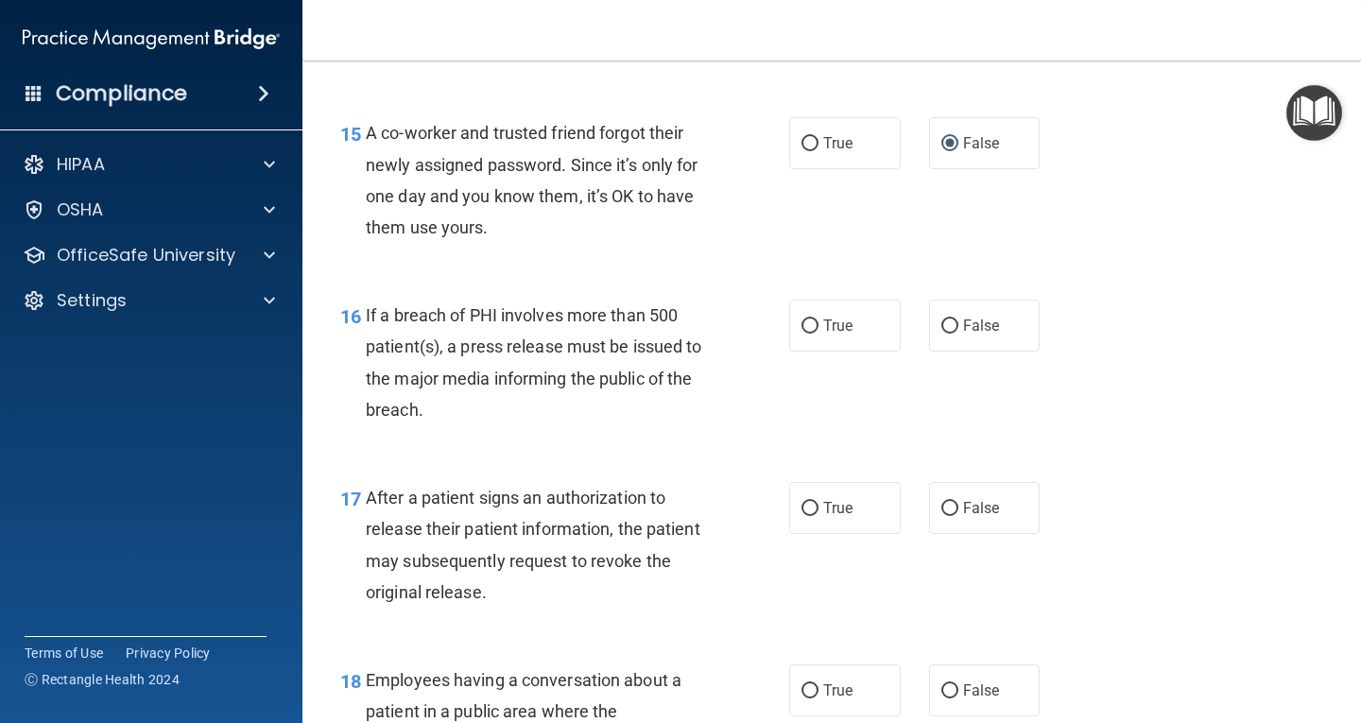
scroll to position [2458, 0]
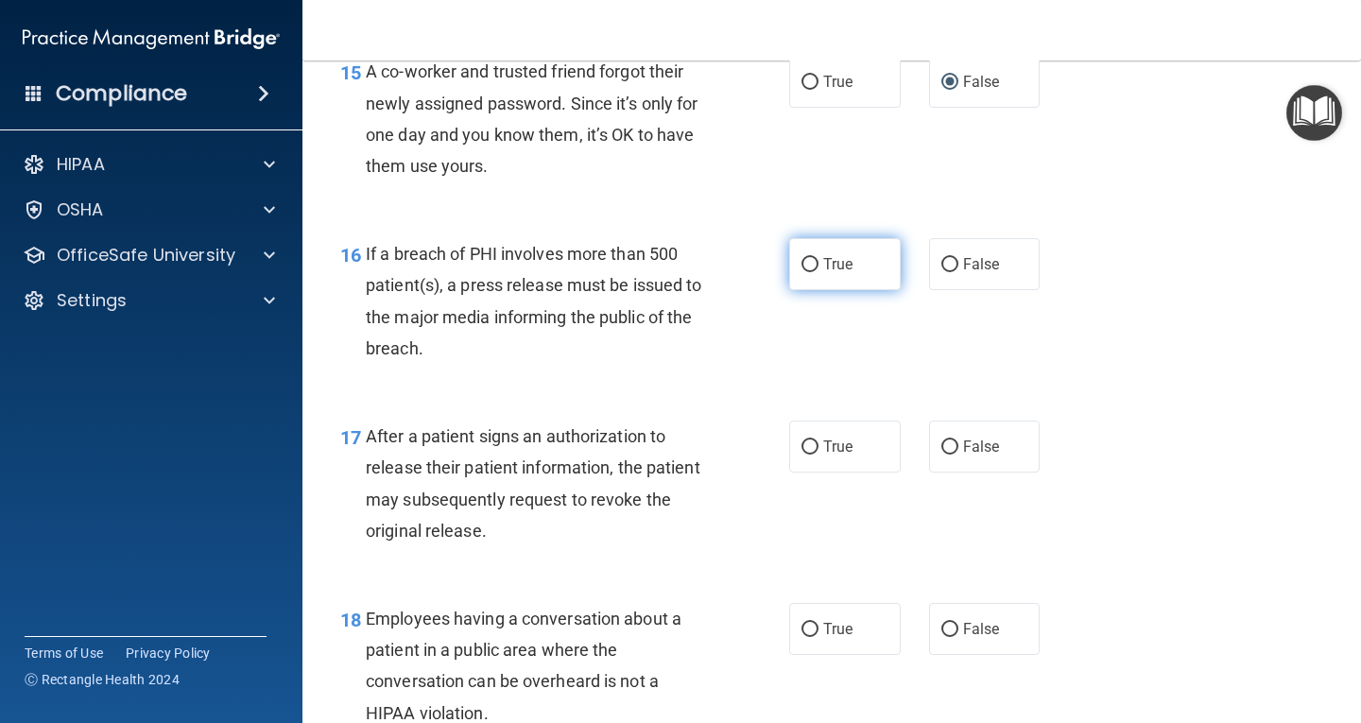
click at [802, 266] on input "True" at bounding box center [810, 265] width 17 height 14
radio input "true"
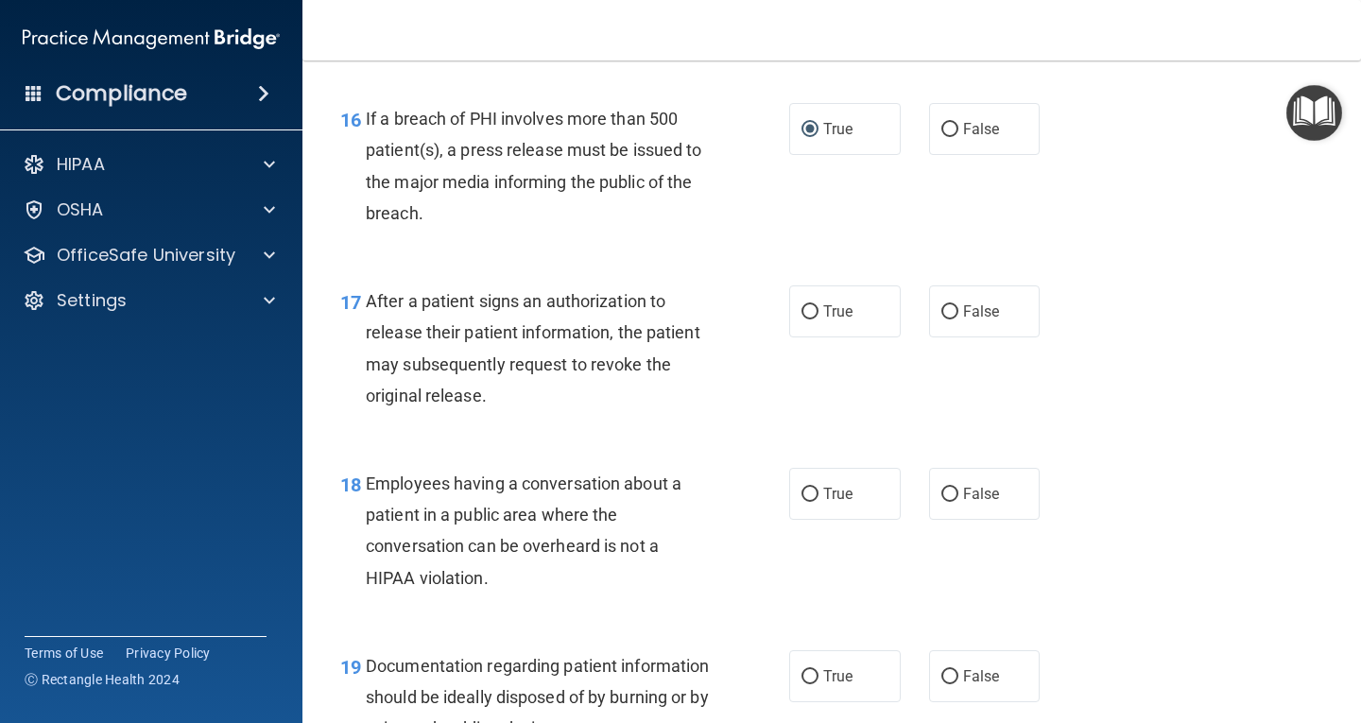
scroll to position [2647, 0]
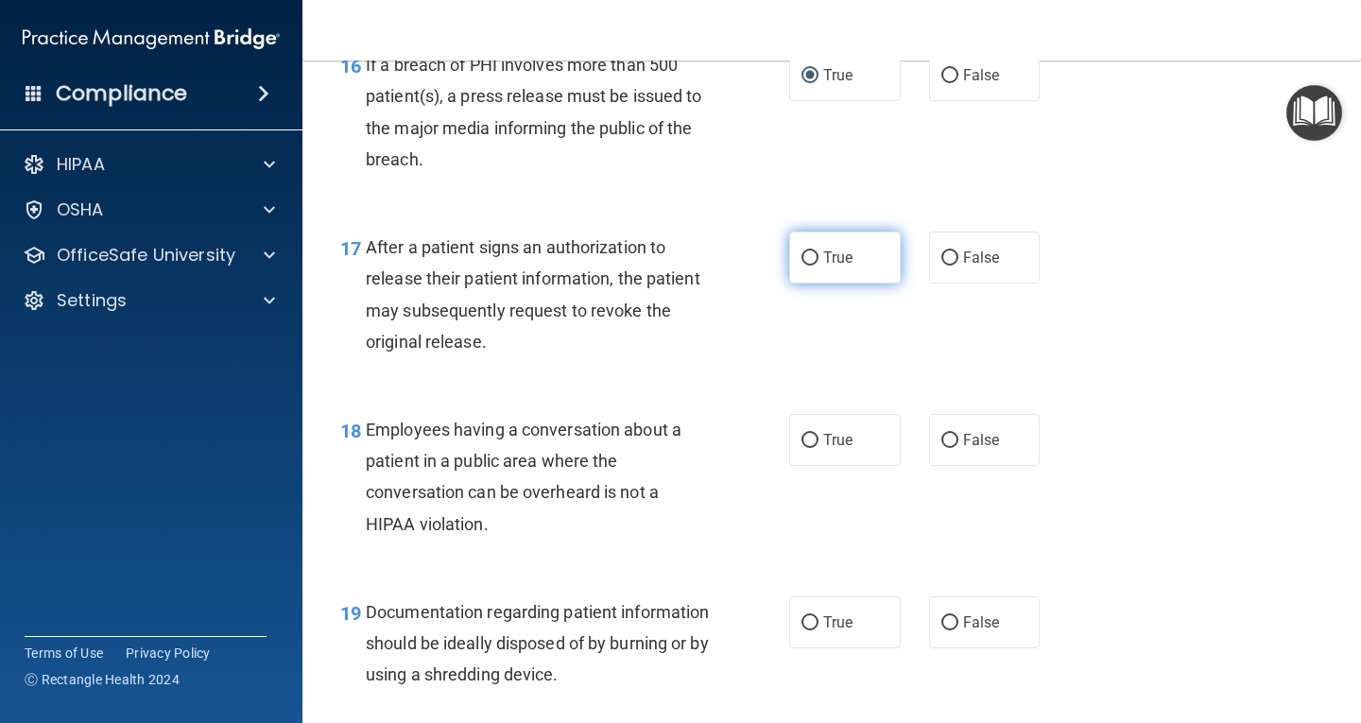
click at [806, 253] on input "True" at bounding box center [810, 258] width 17 height 14
radio input "true"
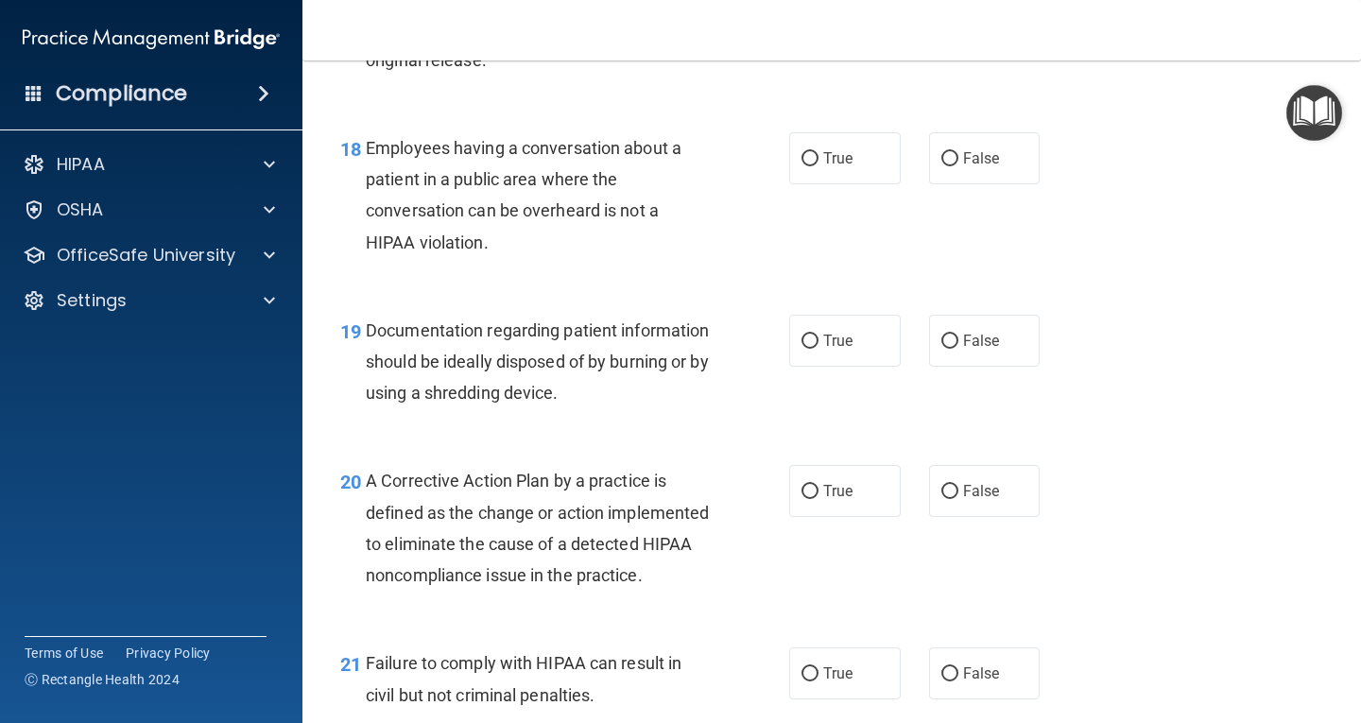
scroll to position [2931, 0]
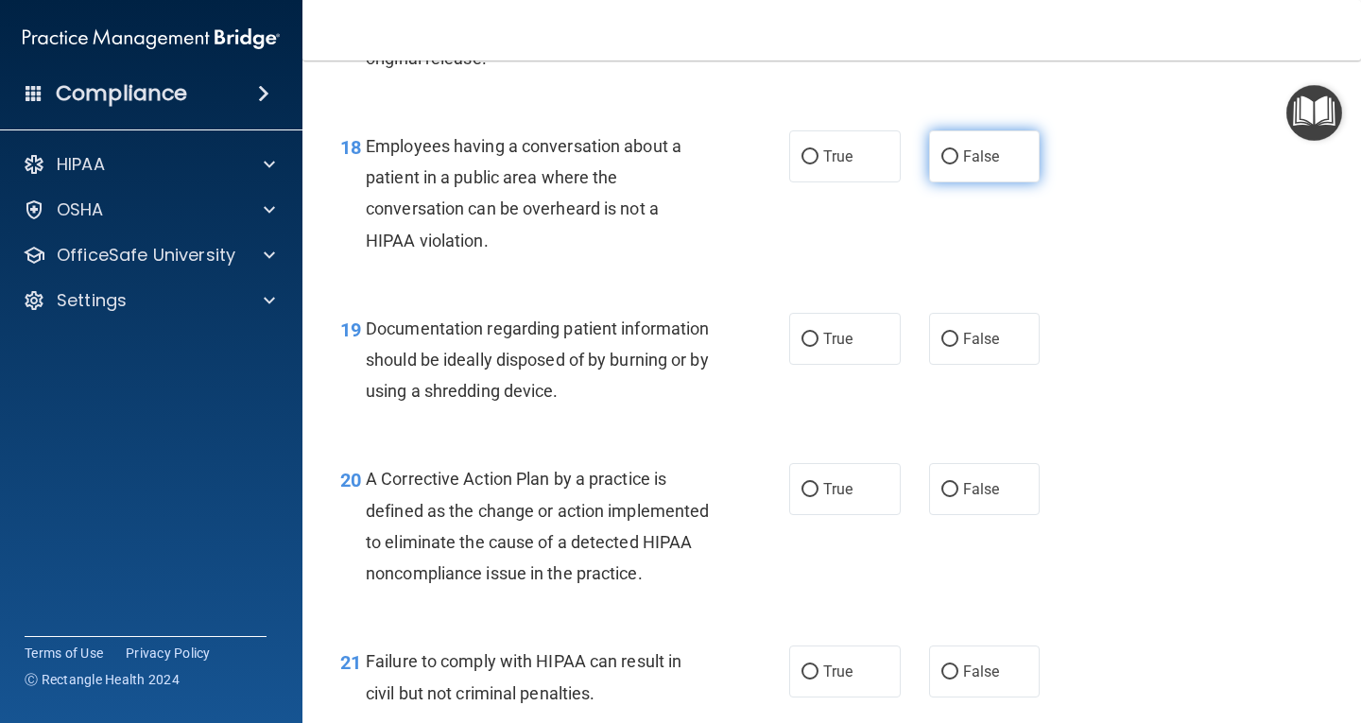
click at [951, 160] on label "False" at bounding box center [985, 156] width 112 height 52
click at [951, 160] on input "False" at bounding box center [950, 157] width 17 height 14
radio input "true"
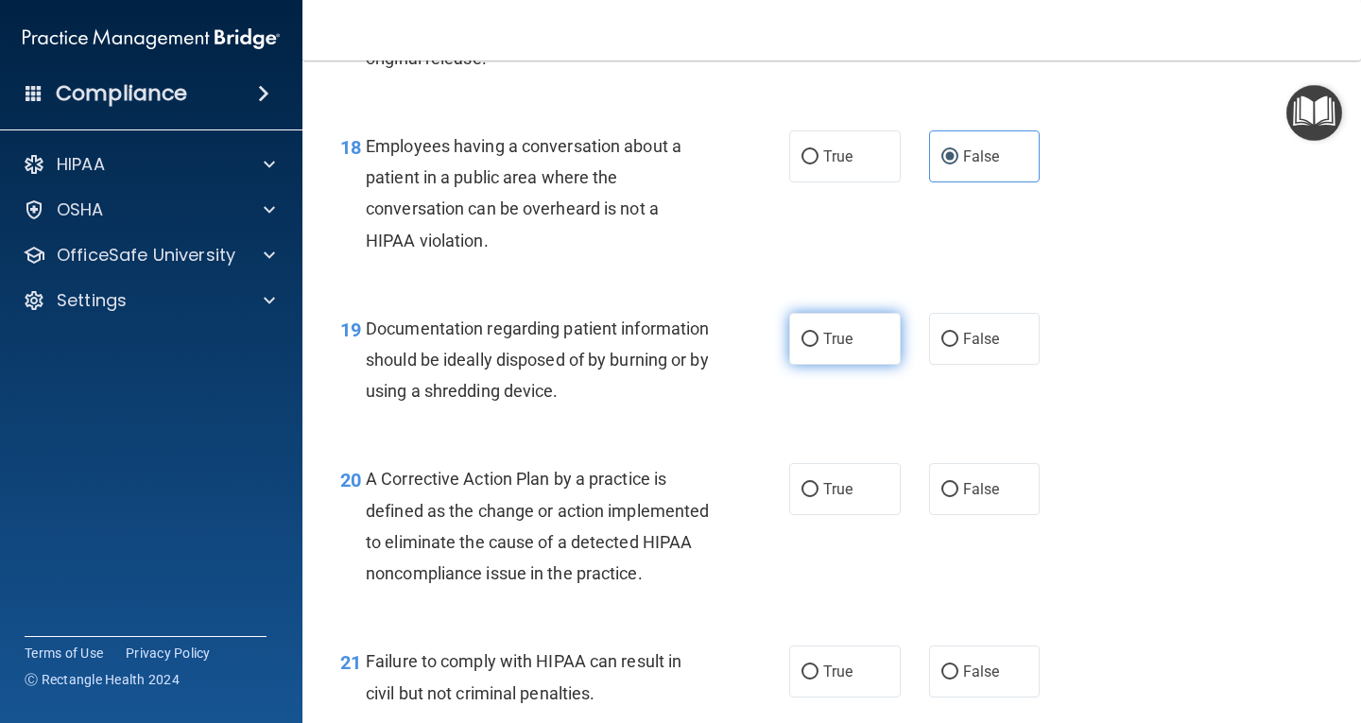
click at [808, 335] on input "True" at bounding box center [810, 340] width 17 height 14
radio input "true"
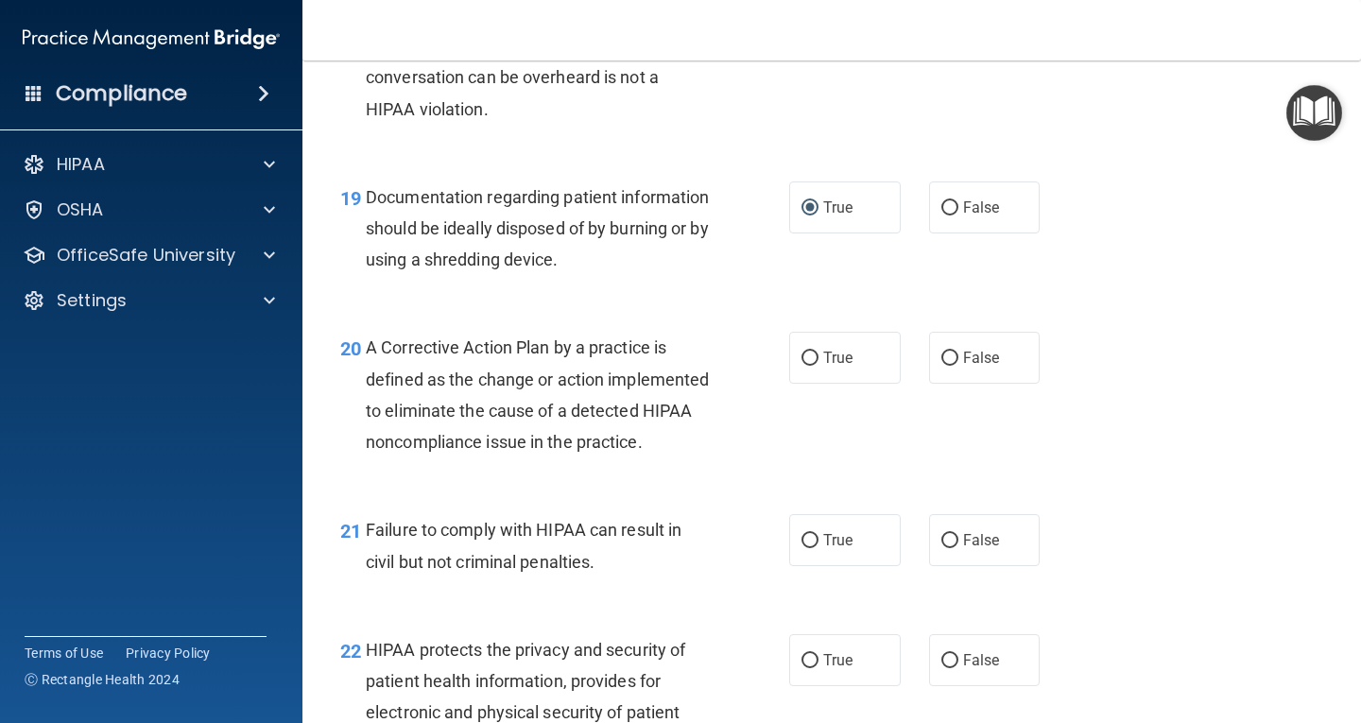
scroll to position [3214, 0]
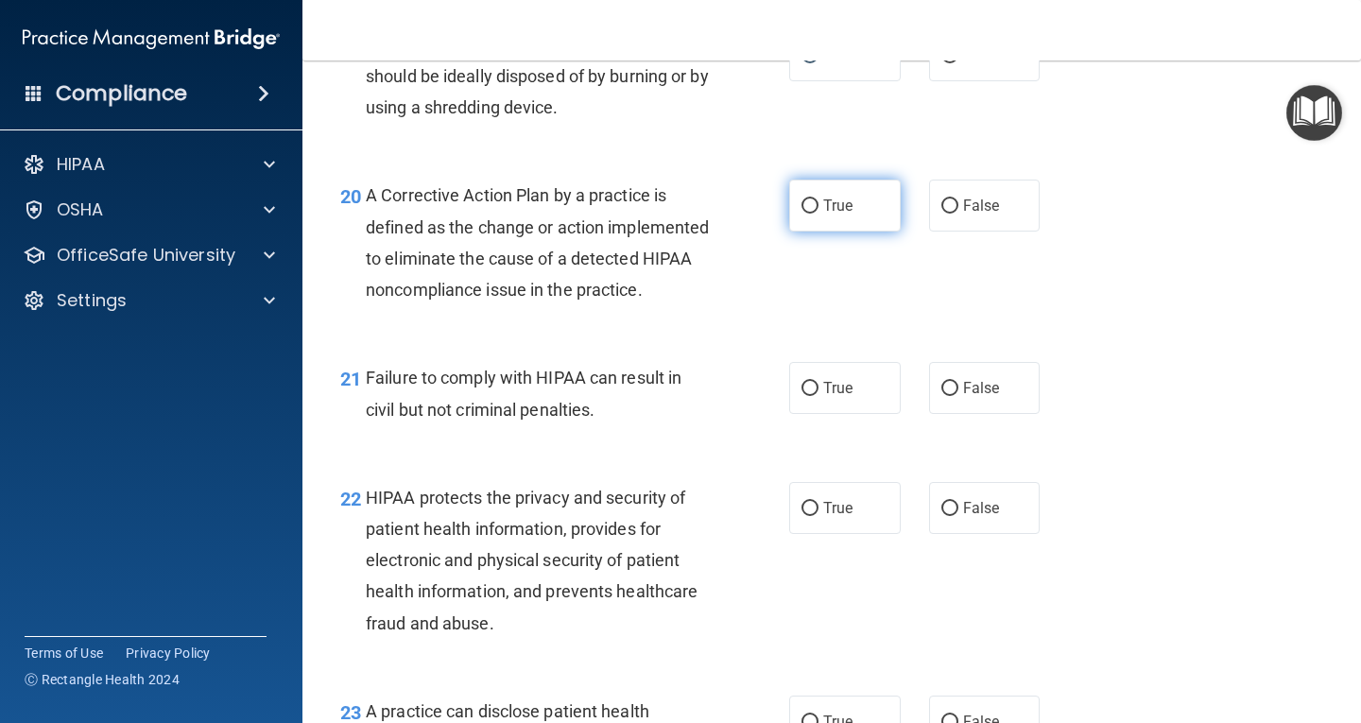
click at [806, 203] on input "True" at bounding box center [810, 206] width 17 height 14
radio input "true"
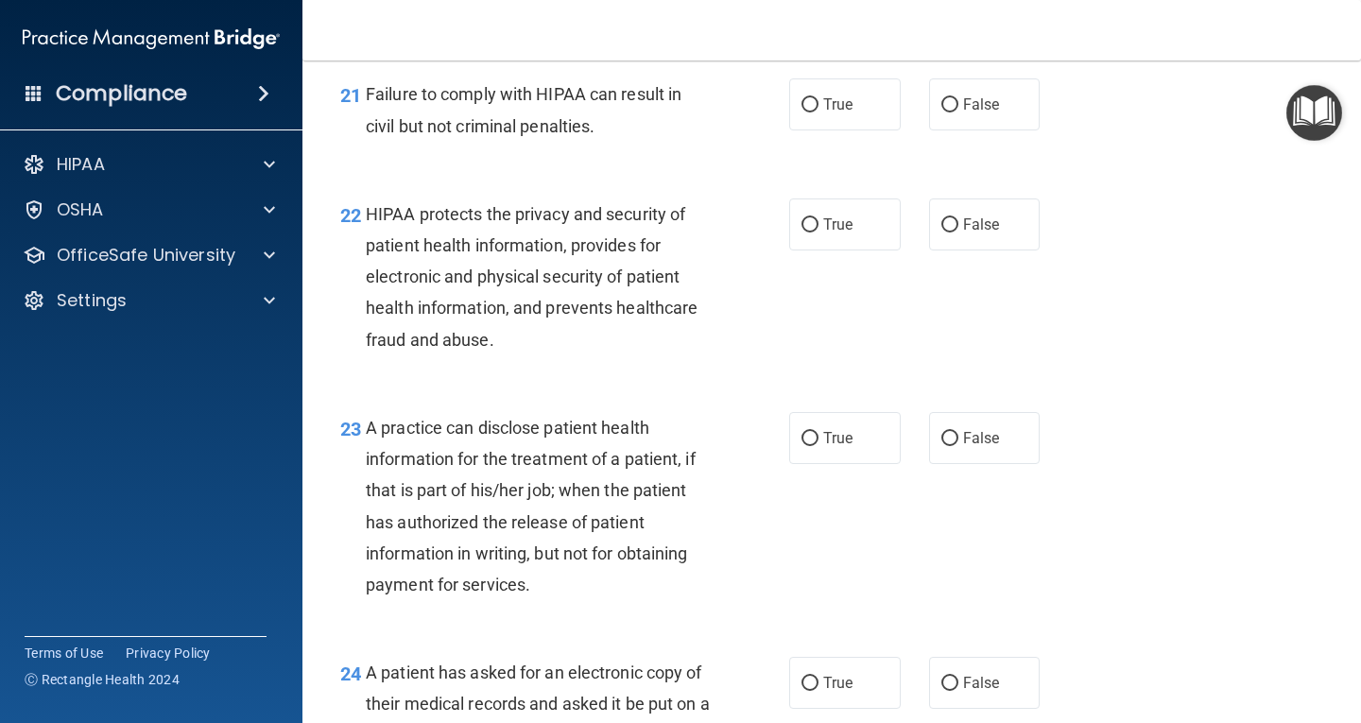
scroll to position [3404, 0]
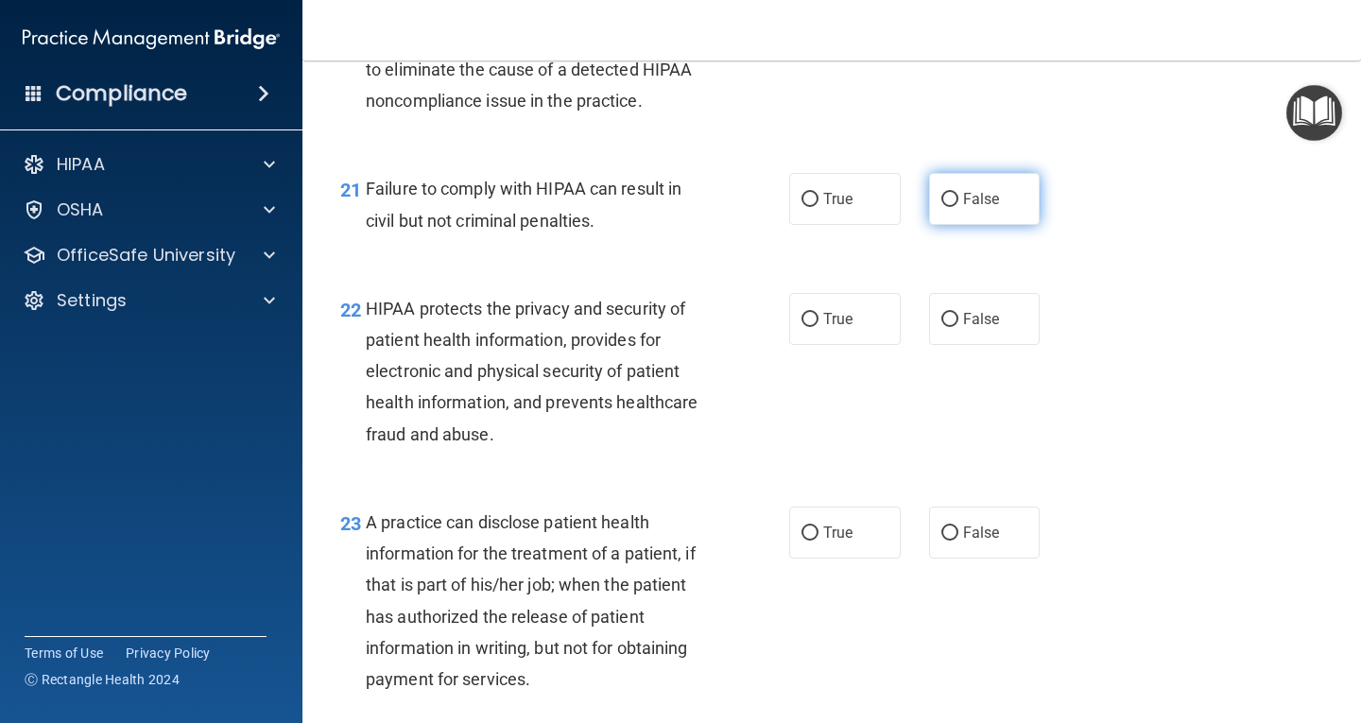
click at [947, 207] on input "False" at bounding box center [950, 200] width 17 height 14
radio input "true"
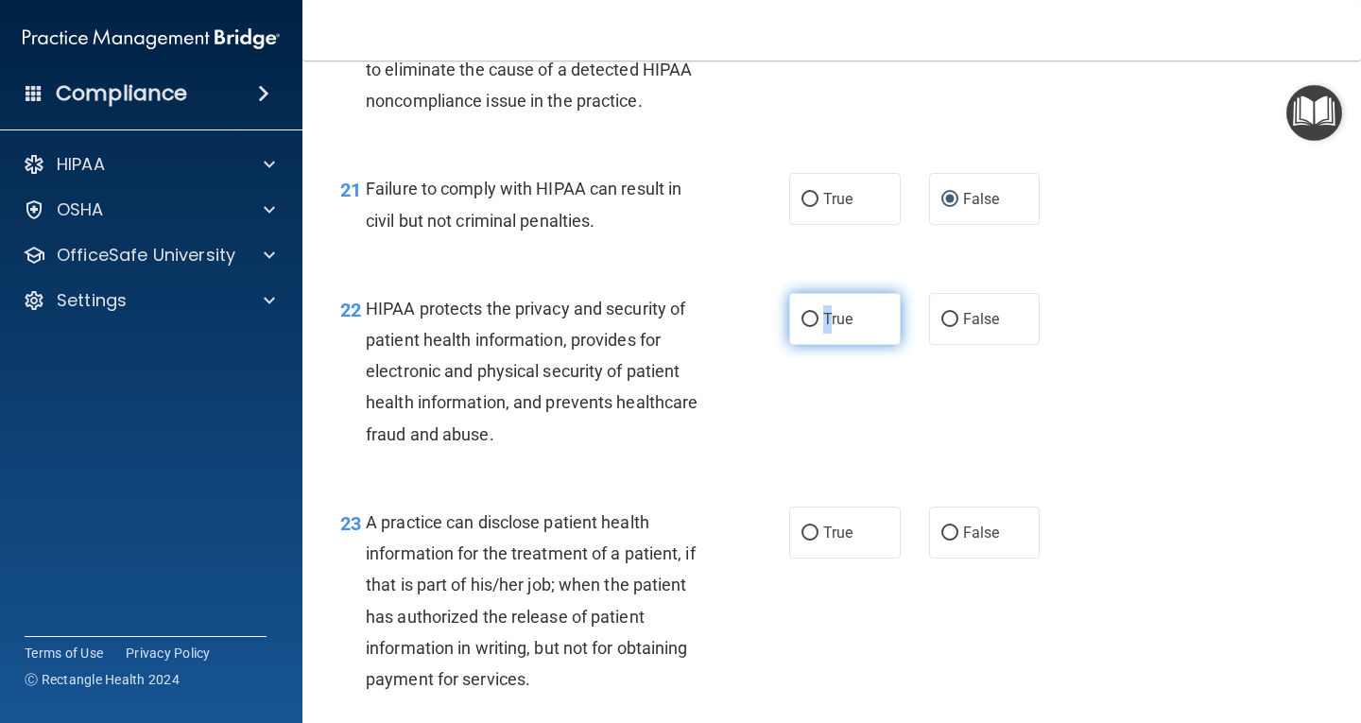
click at [823, 328] on span "True" at bounding box center [837, 319] width 29 height 18
click at [804, 327] on input "True" at bounding box center [810, 320] width 17 height 14
radio input "true"
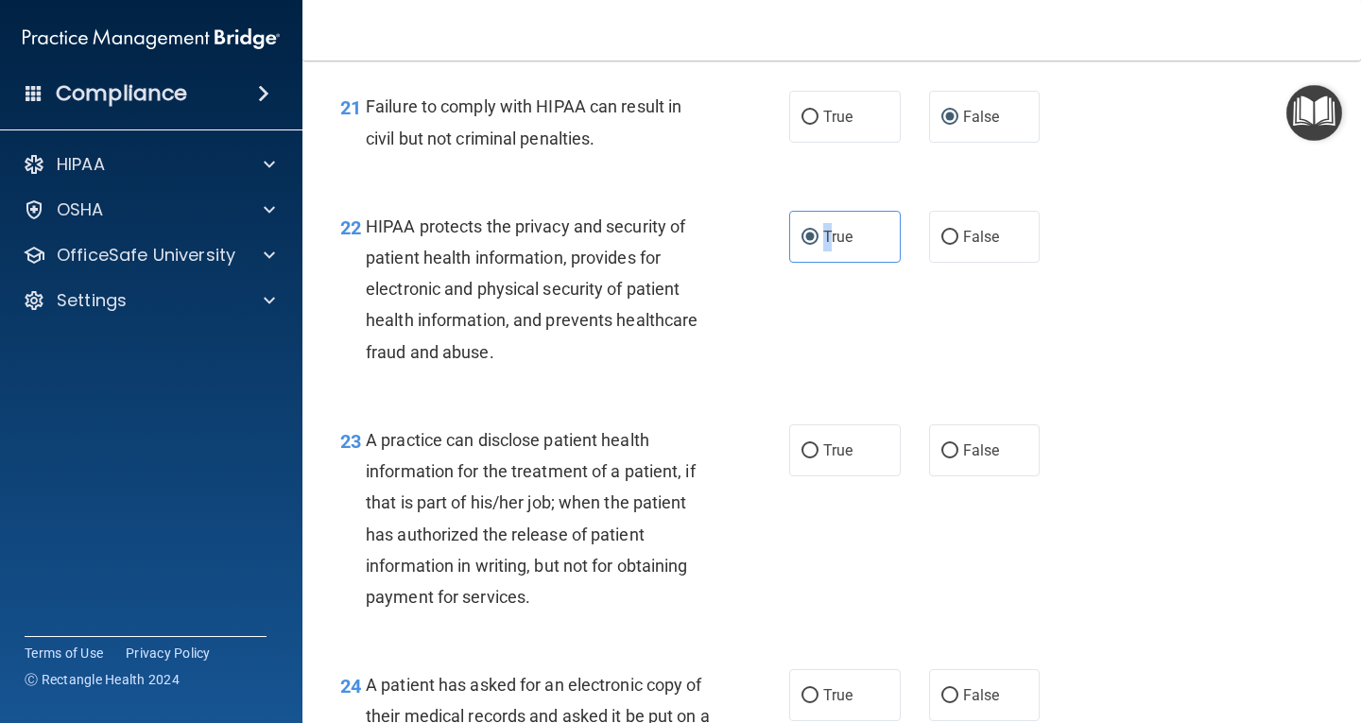
scroll to position [3687, 0]
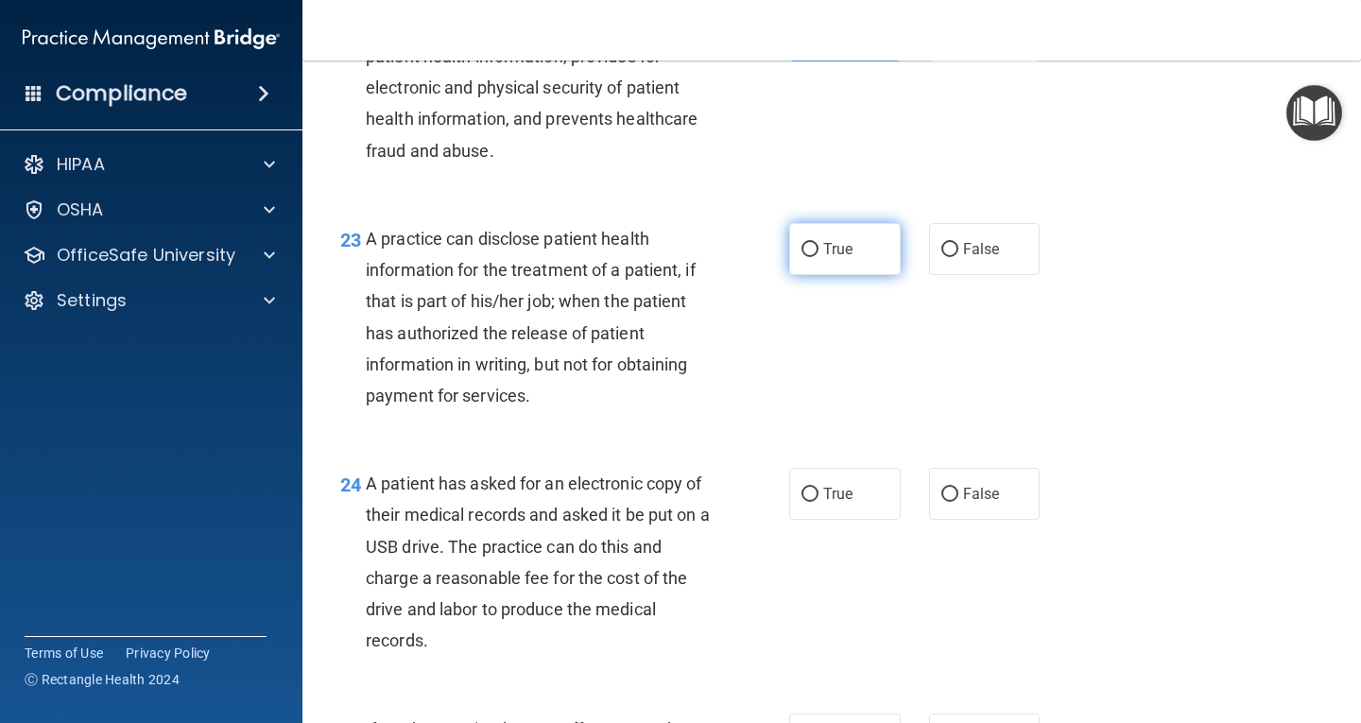
click at [813, 275] on label "True" at bounding box center [845, 249] width 112 height 52
click at [813, 257] on input "True" at bounding box center [810, 250] width 17 height 14
radio input "true"
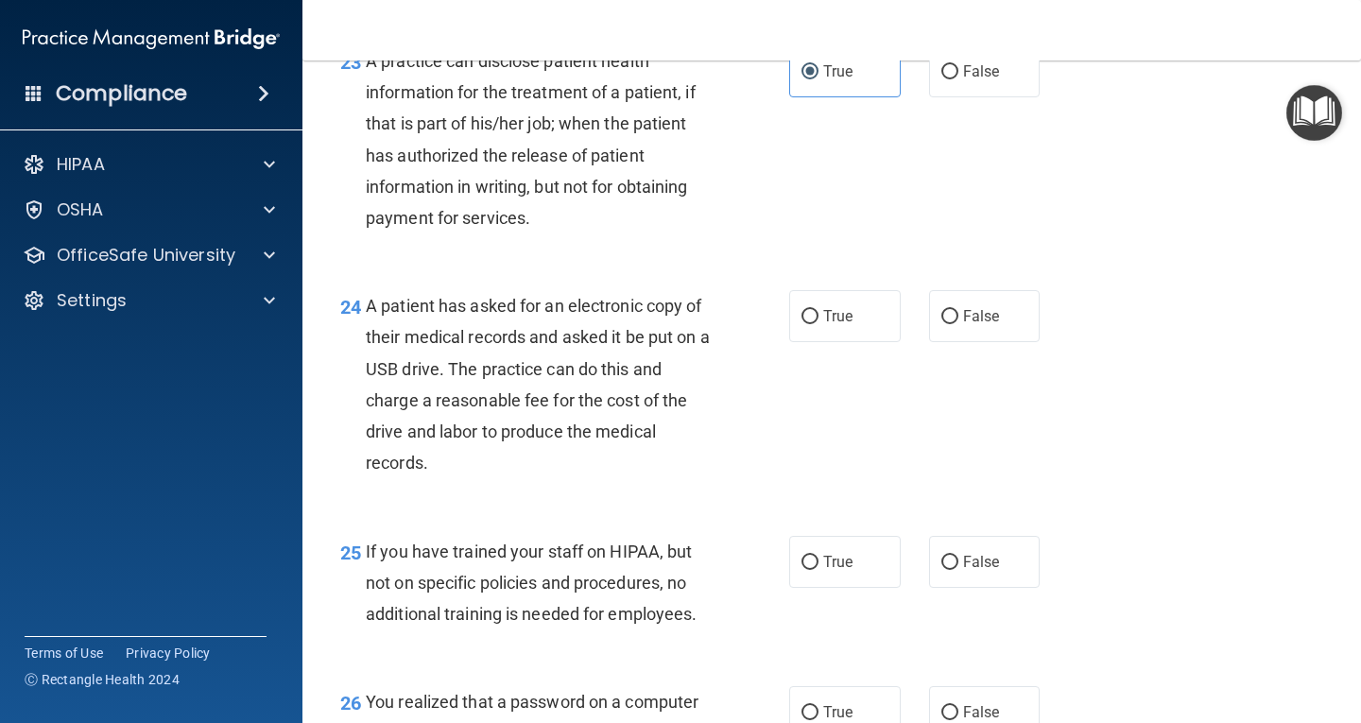
scroll to position [3876, 0]
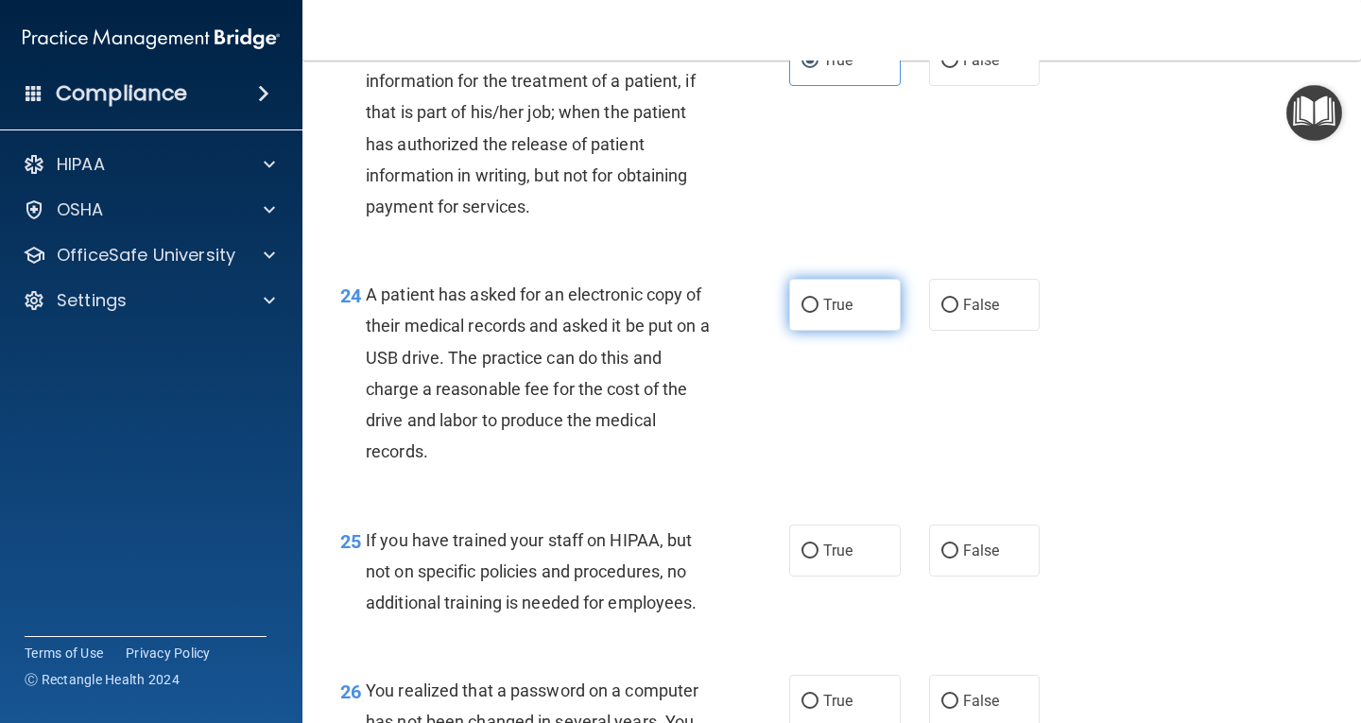
click at [811, 313] on input "True" at bounding box center [810, 306] width 17 height 14
radio input "true"
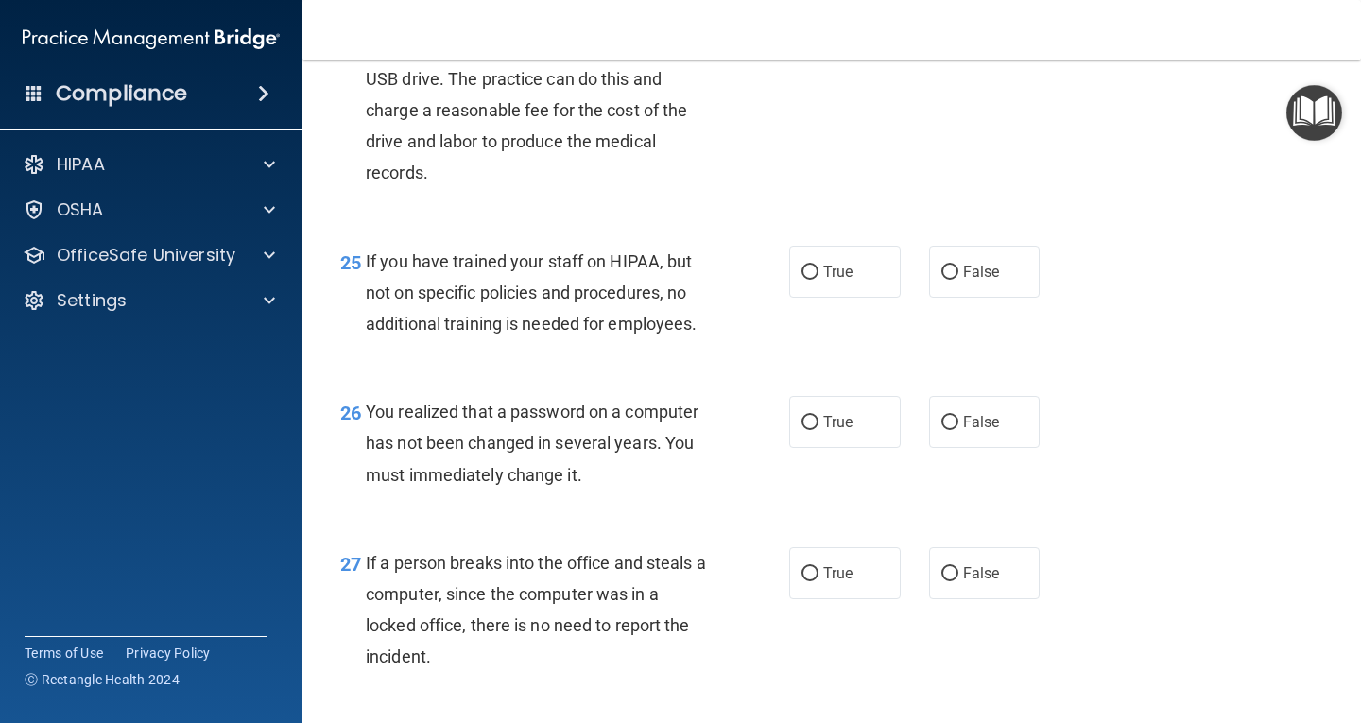
scroll to position [4160, 0]
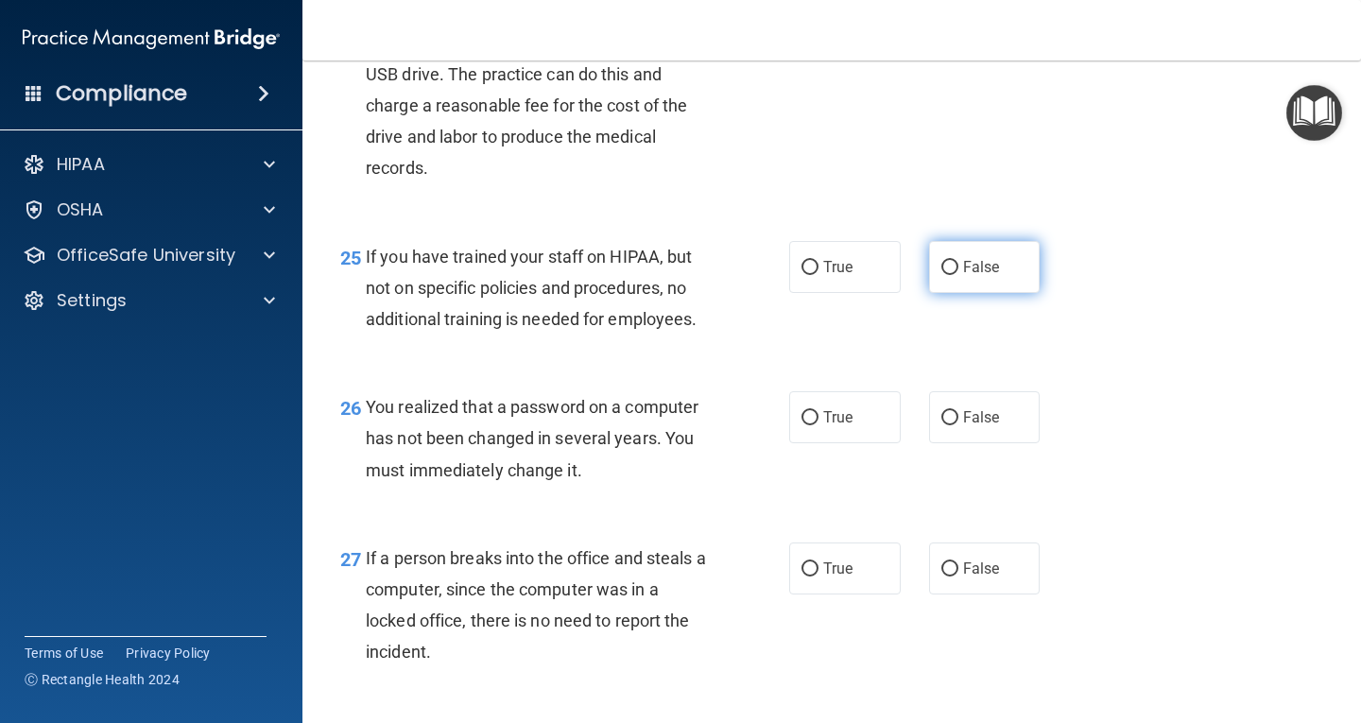
click at [948, 275] on input "False" at bounding box center [950, 268] width 17 height 14
radio input "true"
click at [805, 425] on input "True" at bounding box center [810, 418] width 17 height 14
radio input "true"
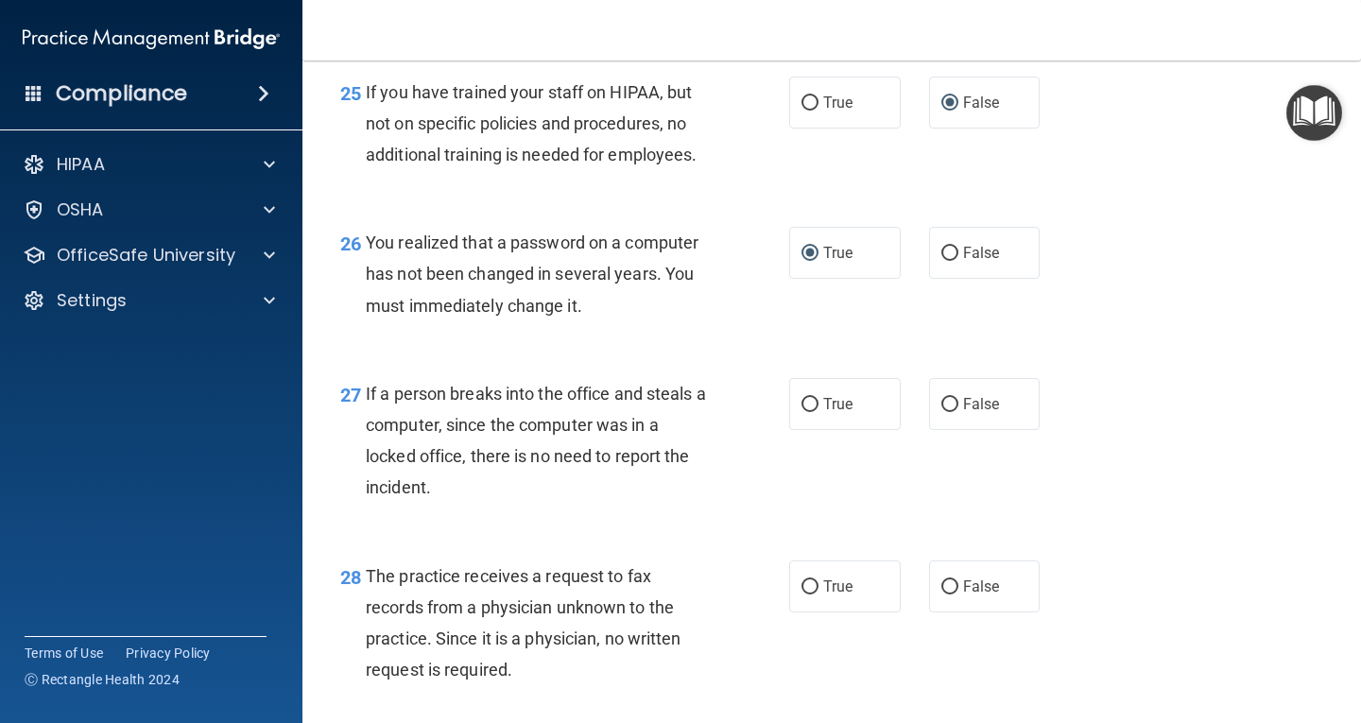
scroll to position [4349, 0]
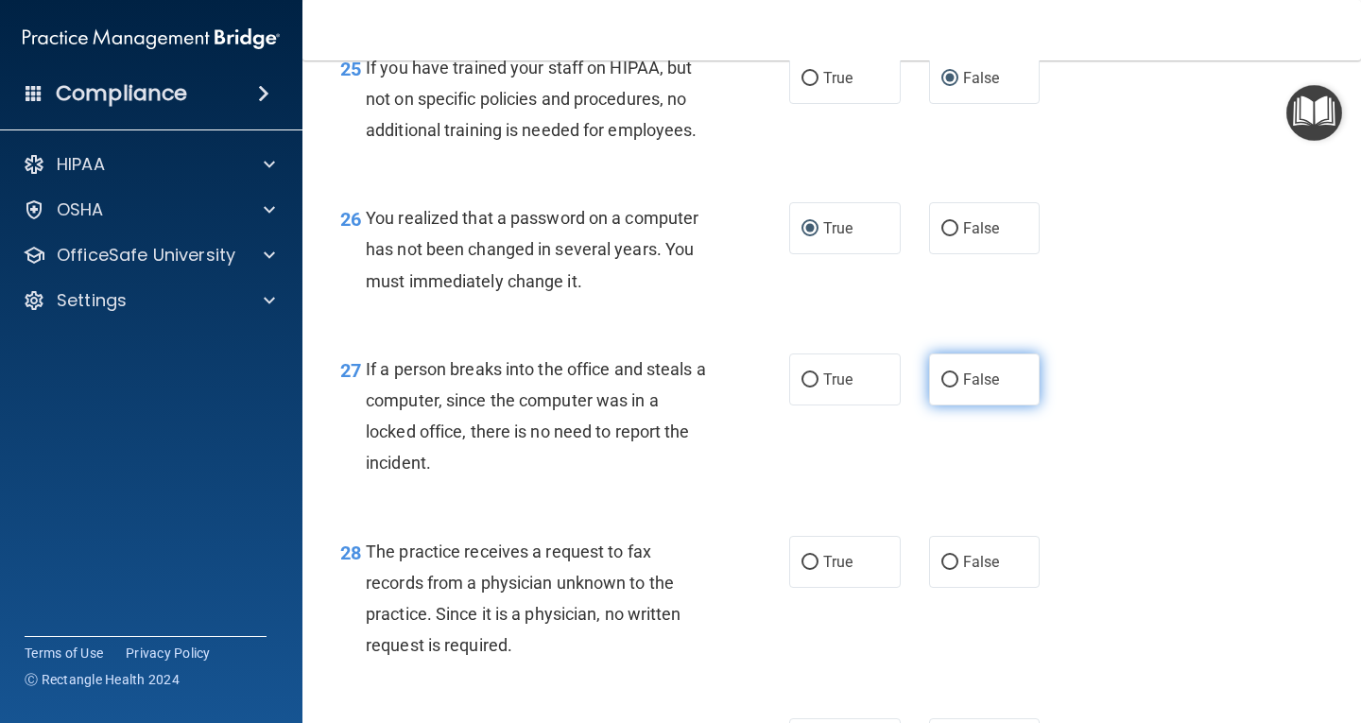
click at [944, 388] on input "False" at bounding box center [950, 380] width 17 height 14
radio input "true"
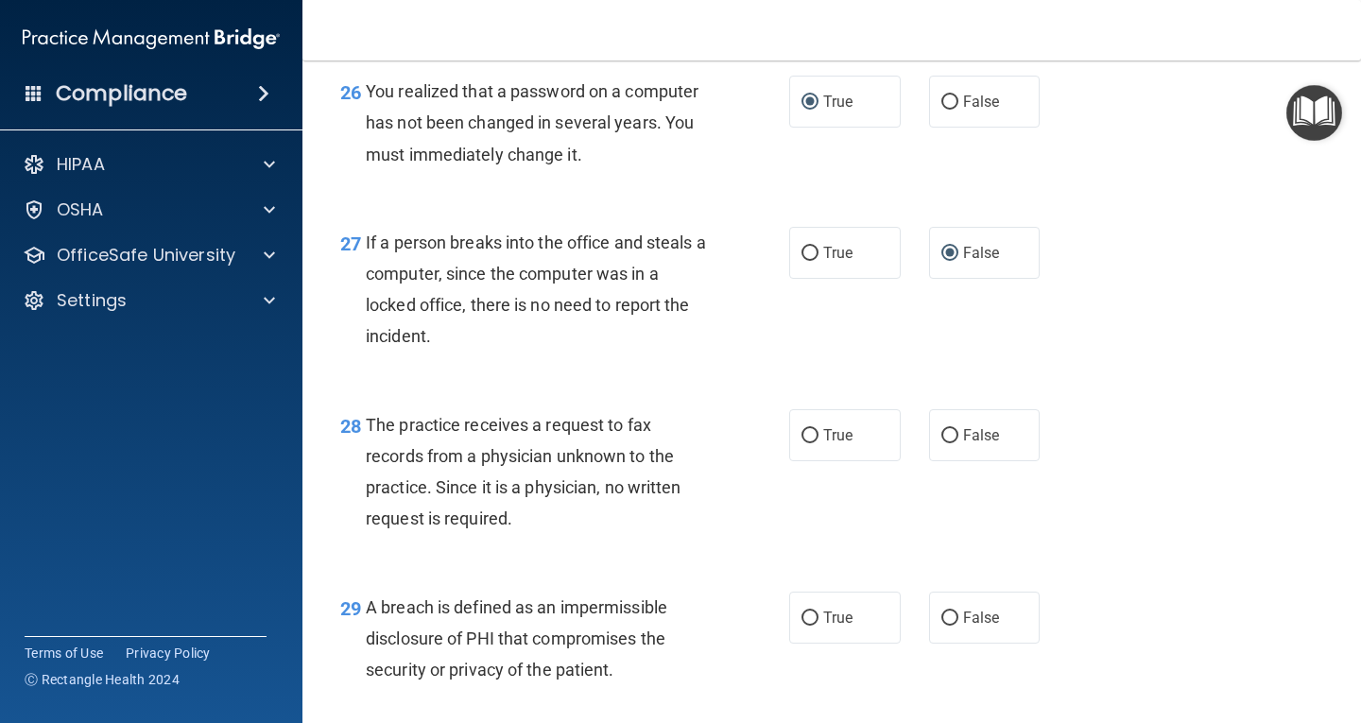
scroll to position [4538, 0]
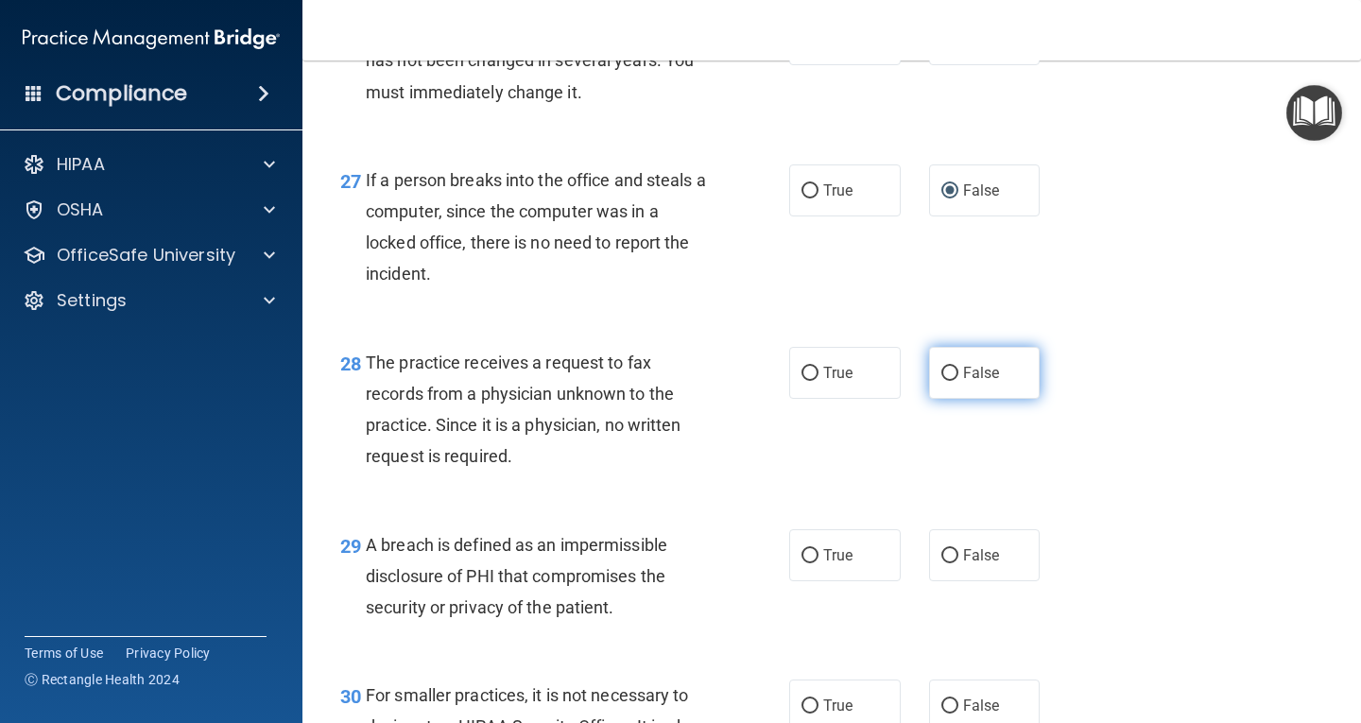
click at [944, 381] on input "False" at bounding box center [950, 374] width 17 height 14
radio input "true"
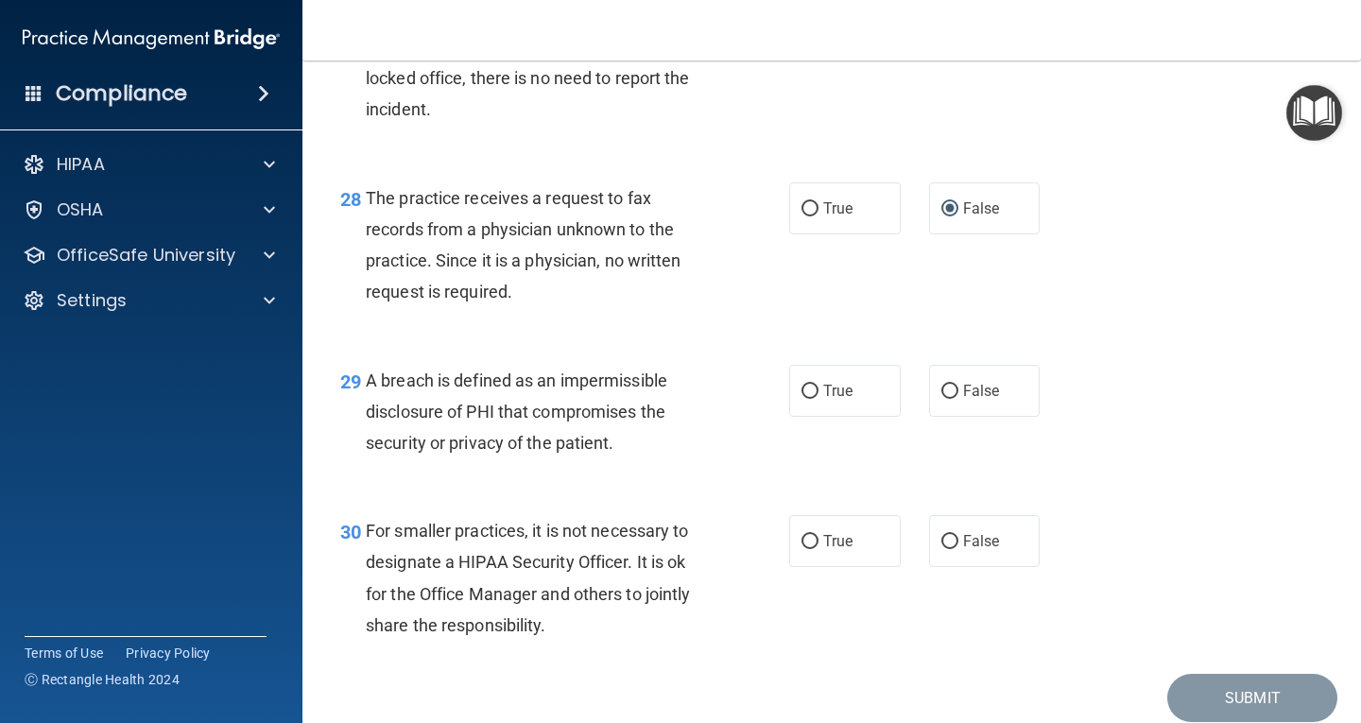
scroll to position [4727, 0]
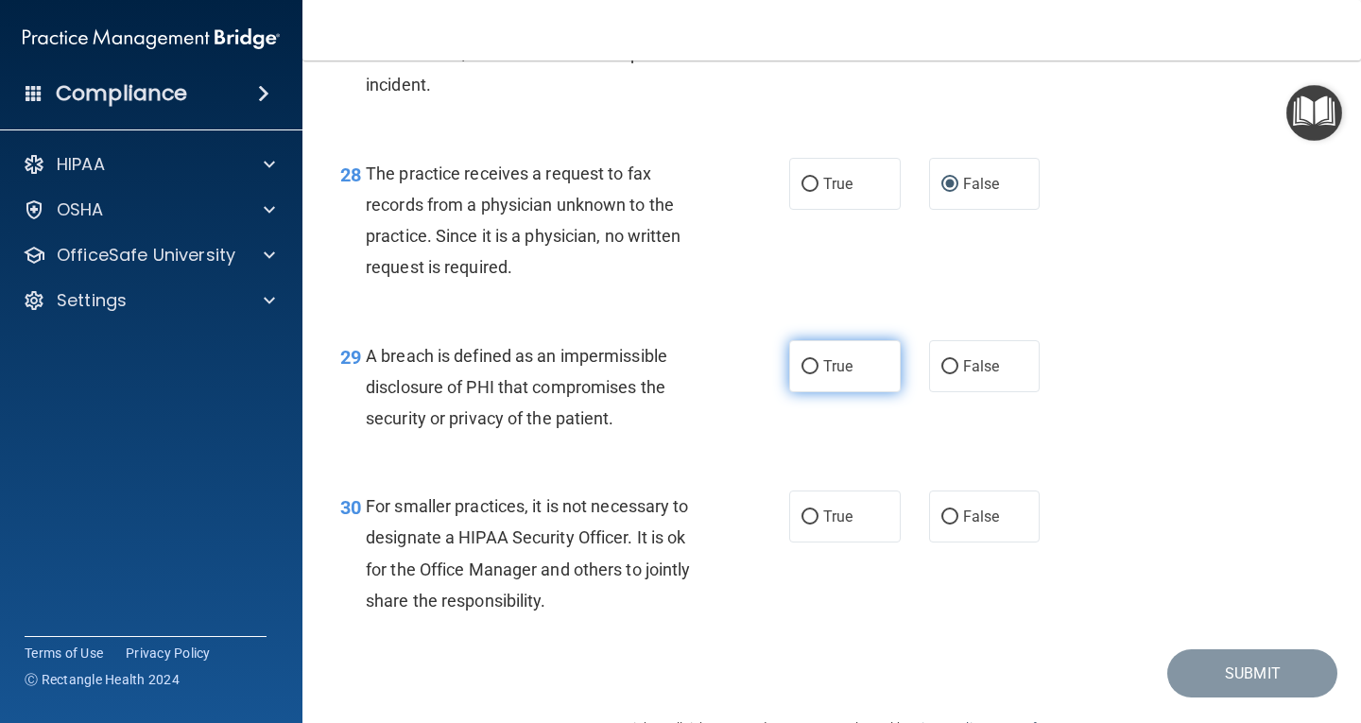
click at [803, 374] on input "True" at bounding box center [810, 367] width 17 height 14
radio input "true"
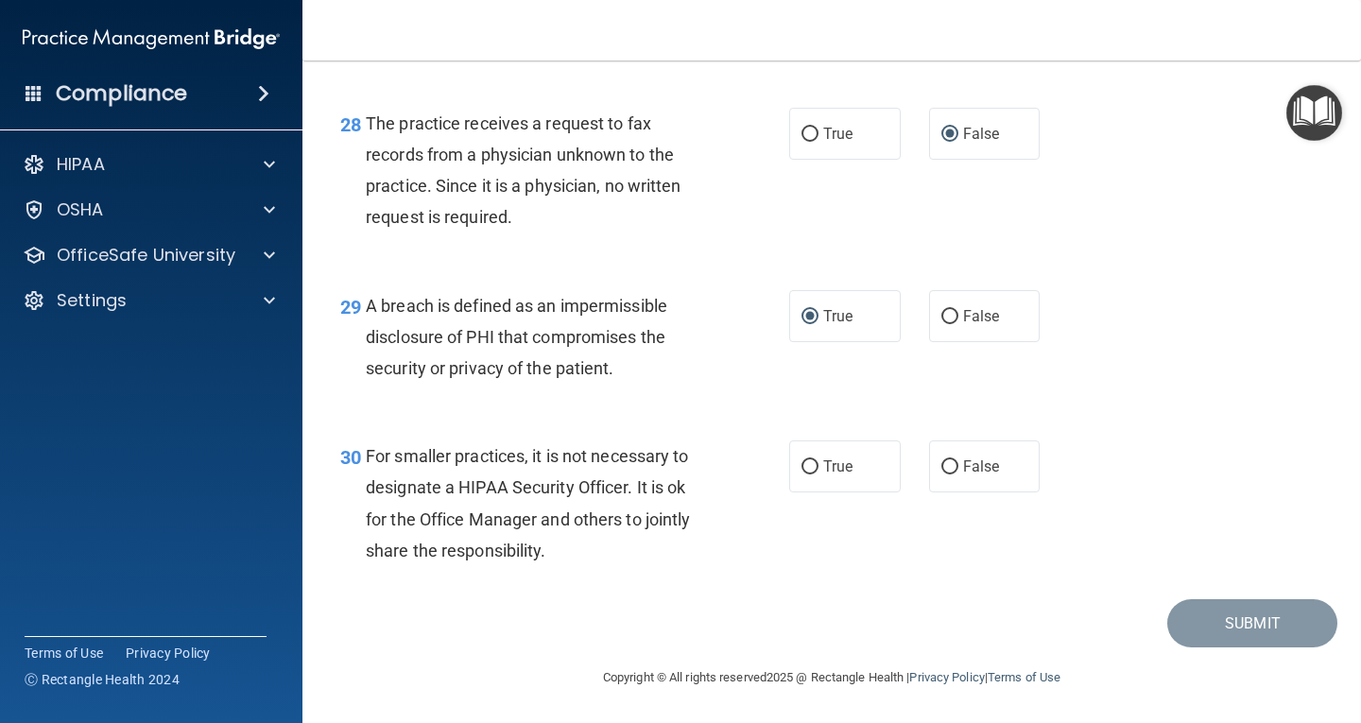
scroll to position [4808, 0]
click at [807, 464] on input "True" at bounding box center [810, 467] width 17 height 14
radio input "true"
click at [1220, 621] on button "Submit" at bounding box center [1253, 623] width 170 height 48
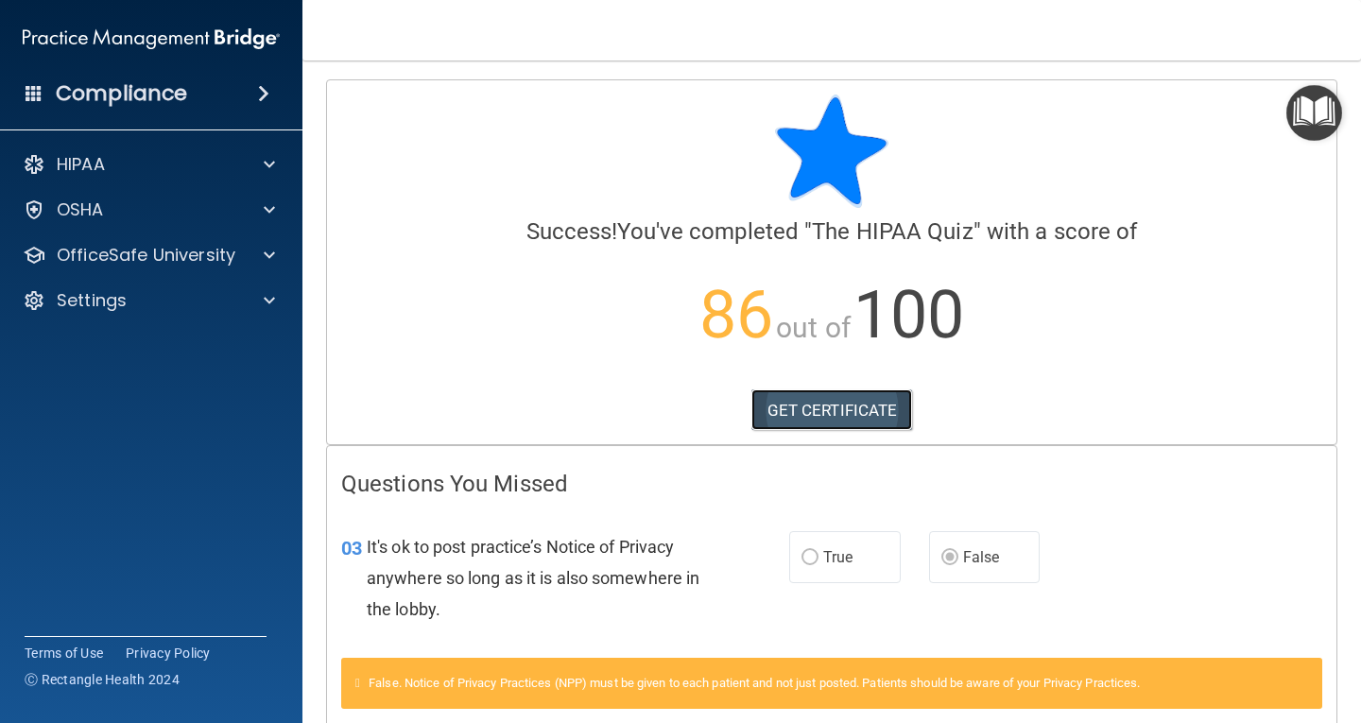
click at [868, 411] on link "GET CERTIFICATE" at bounding box center [833, 411] width 162 height 42
